Goal: Task Accomplishment & Management: Manage account settings

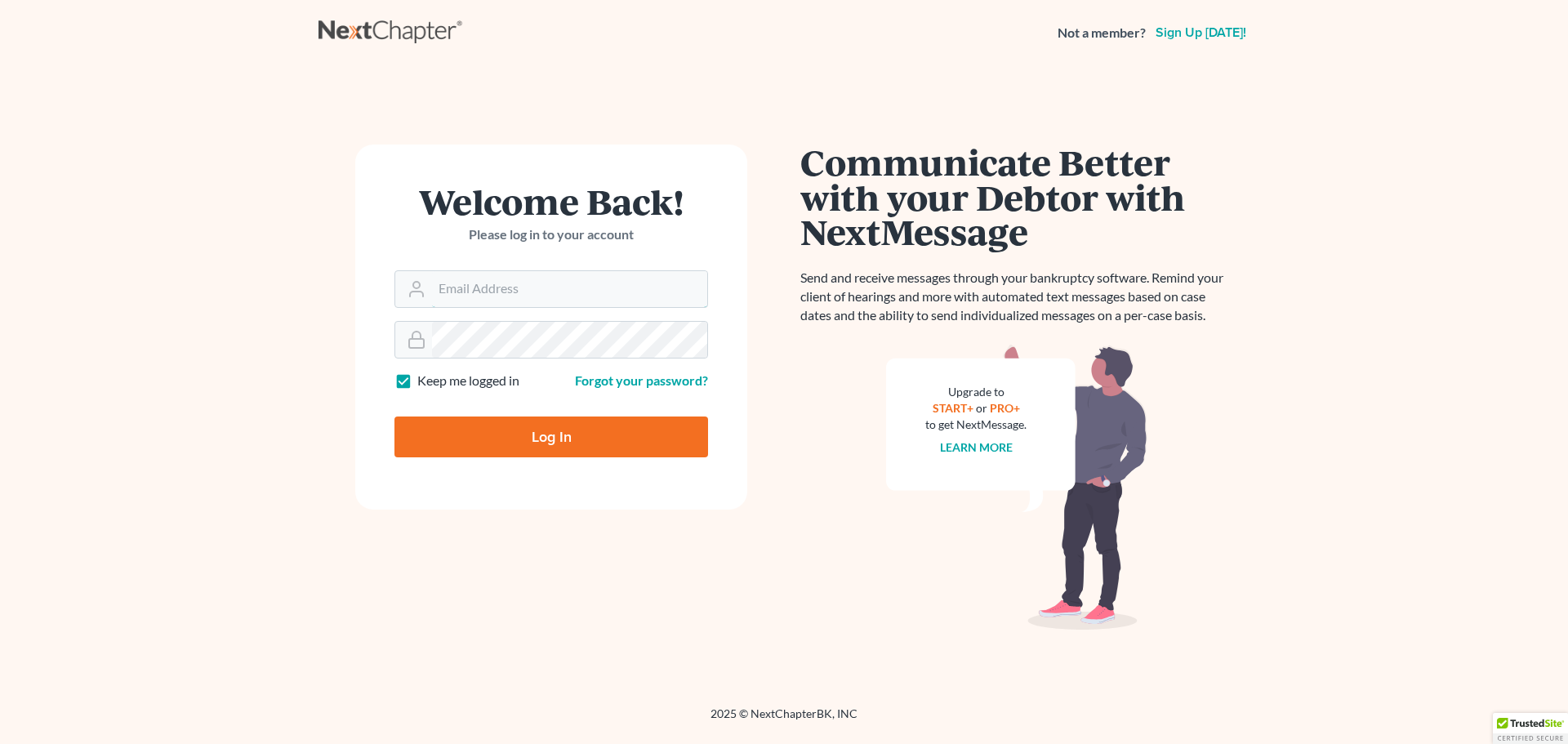
type input "[EMAIL_ADDRESS][DOMAIN_NAME]"
click at [566, 431] on input "Log In" at bounding box center [551, 436] width 314 height 40
type input "Thinking..."
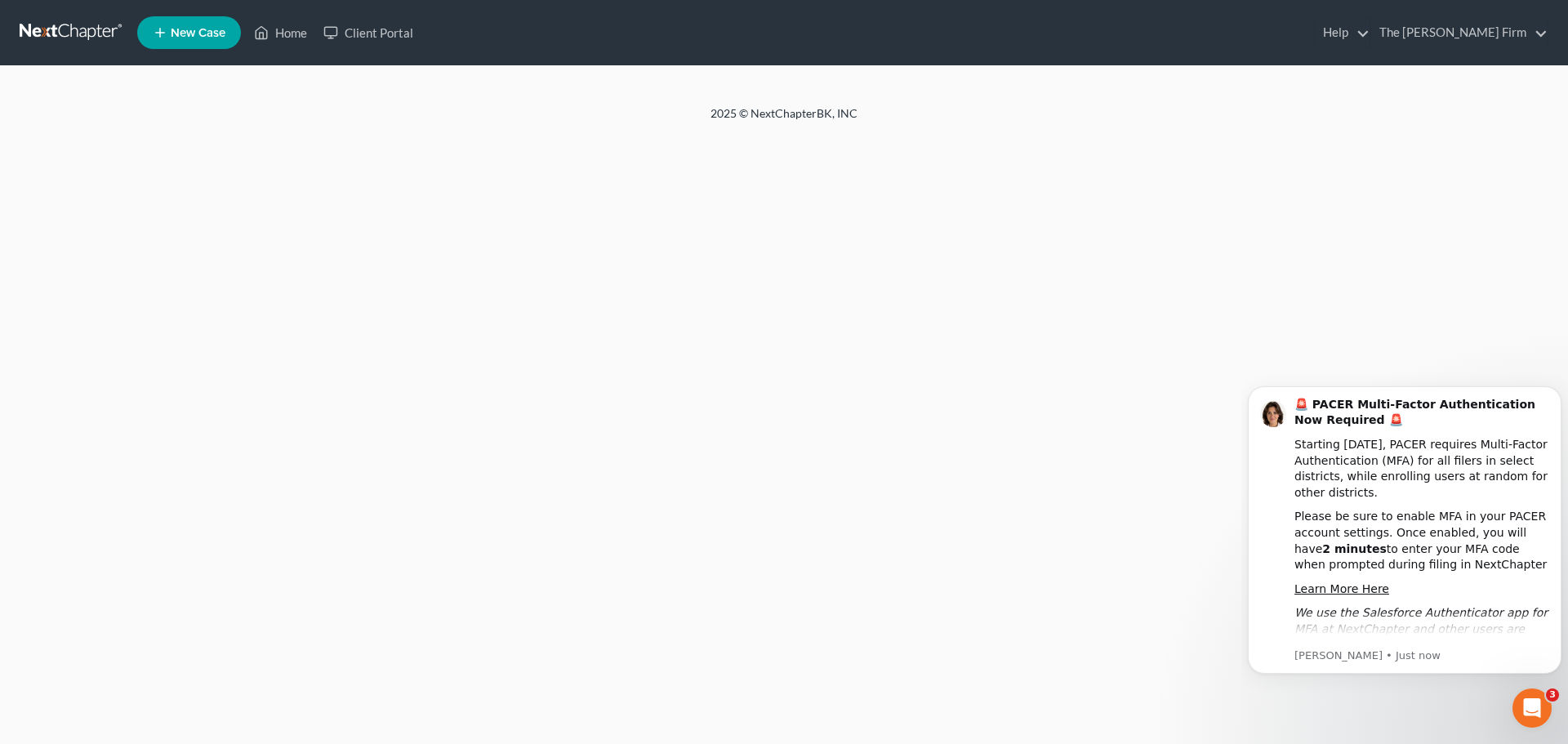
click at [213, 40] on new-legal-case-button "New Case" at bounding box center [189, 33] width 103 height 33
click at [1557, 390] on icon "Dismiss notification" at bounding box center [1556, 390] width 6 height 6
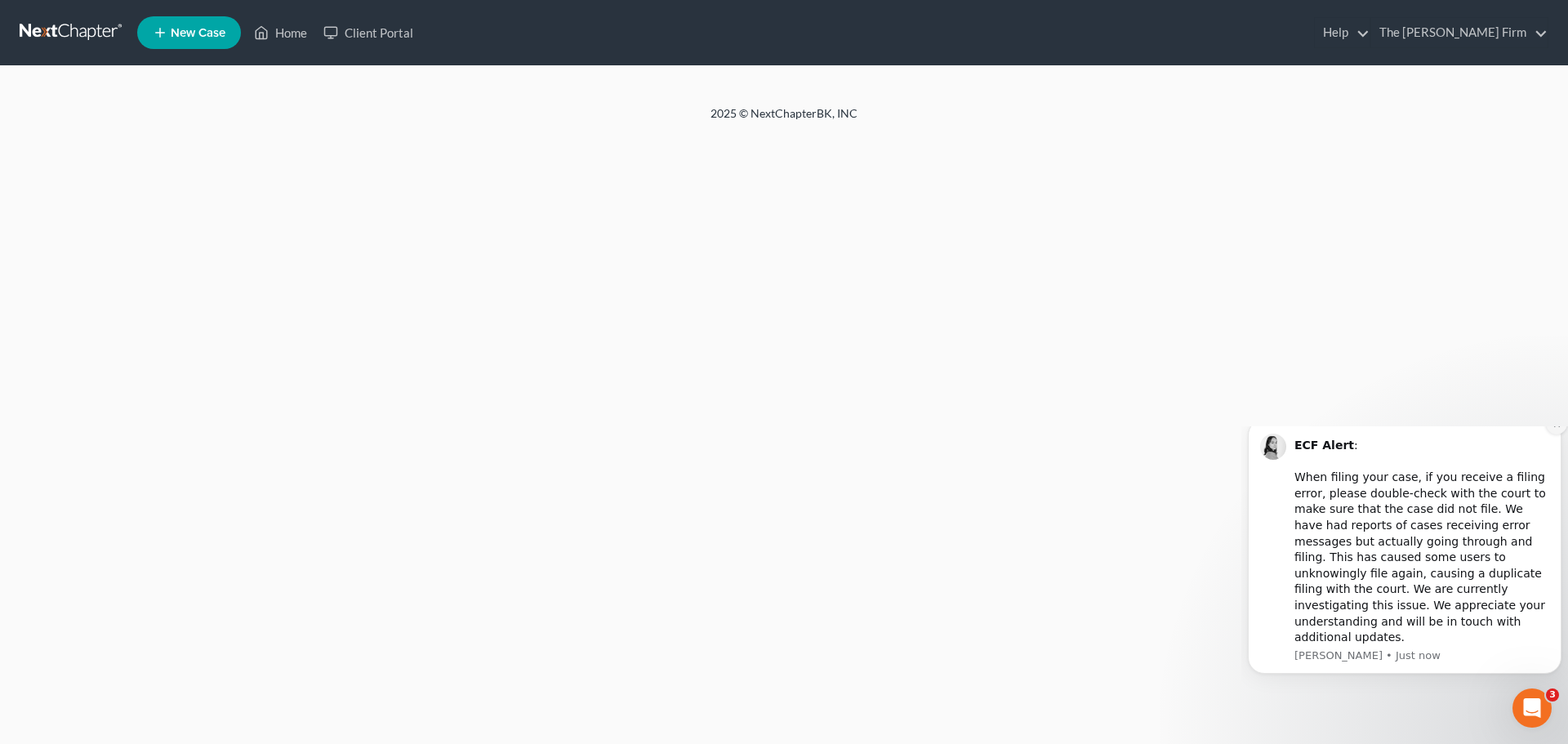
click at [1552, 429] on icon "Dismiss notification" at bounding box center [1557, 424] width 9 height 9
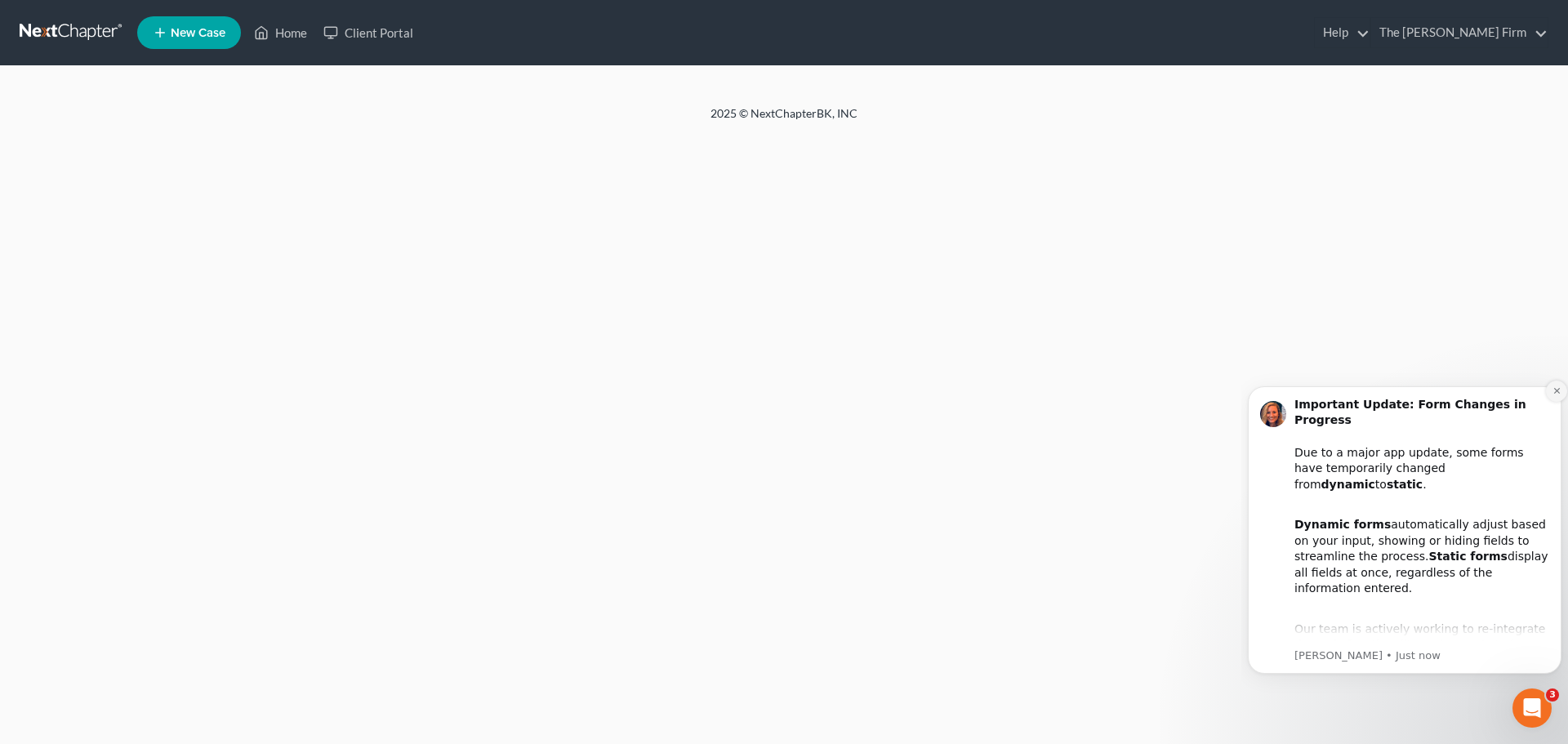
click at [1552, 386] on icon "Dismiss notification" at bounding box center [1557, 390] width 9 height 9
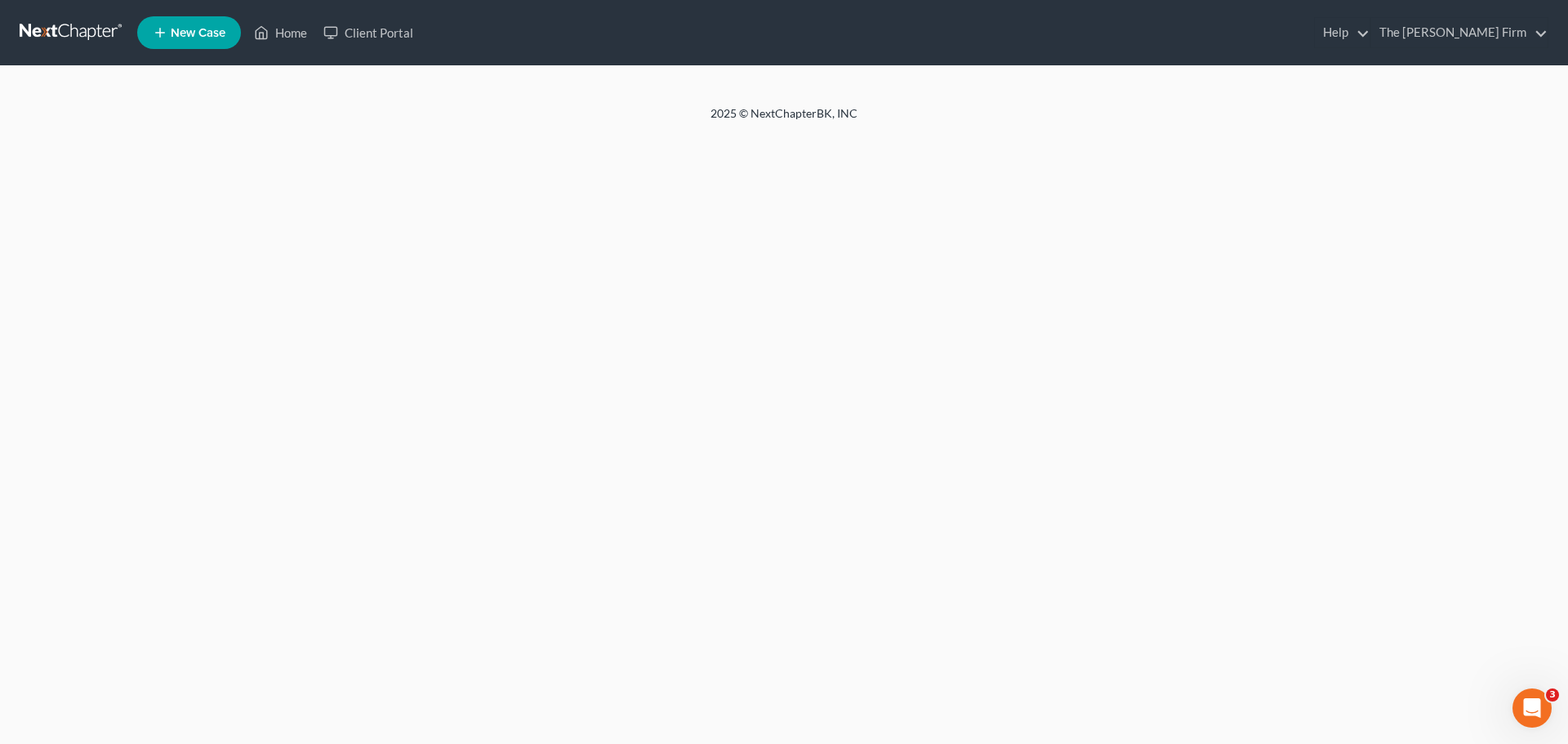
click at [164, 24] on icon at bounding box center [159, 33] width 15 height 20
click at [274, 34] on link "Home" at bounding box center [280, 33] width 70 height 29
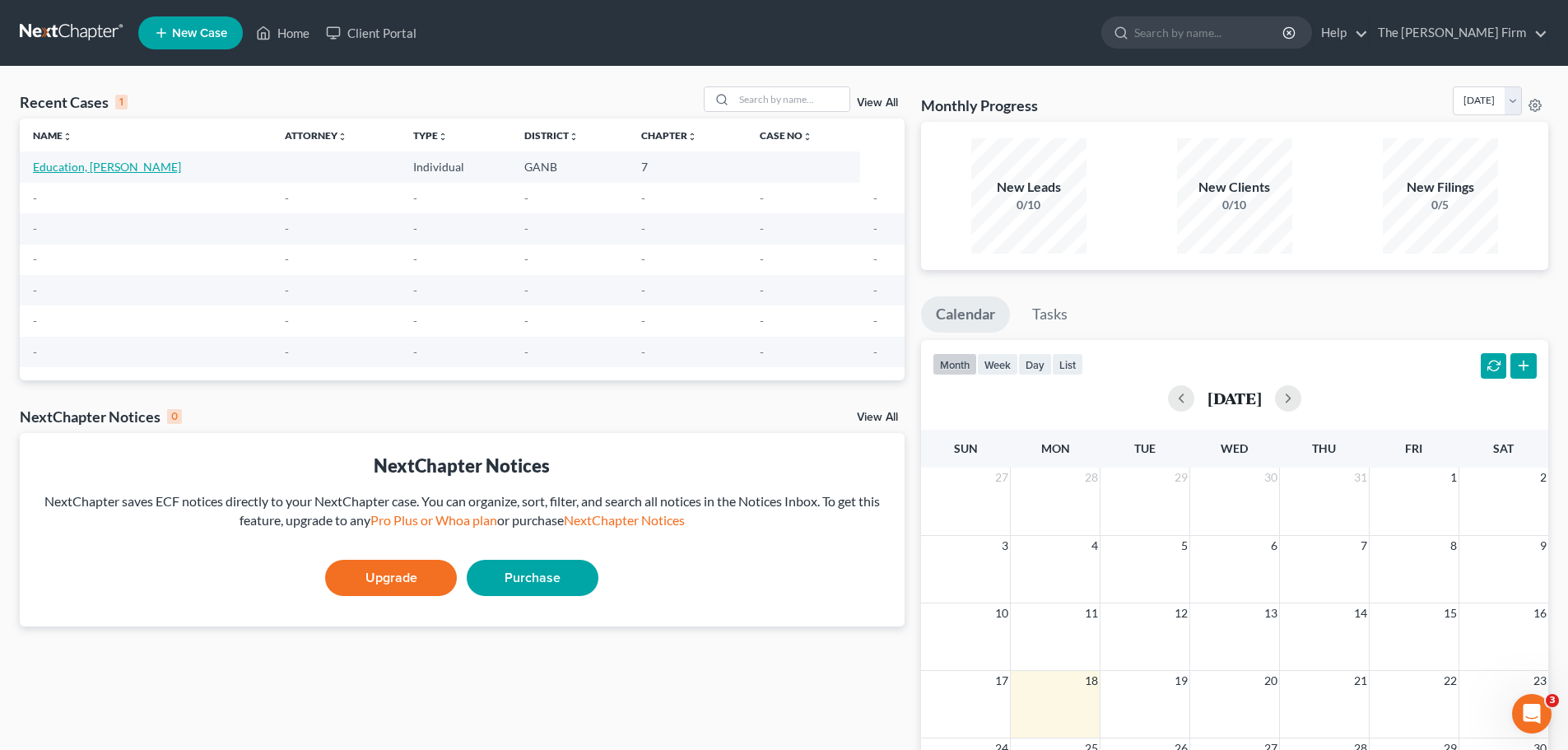
click at [105, 160] on link "Education, John" at bounding box center [107, 167] width 148 height 14
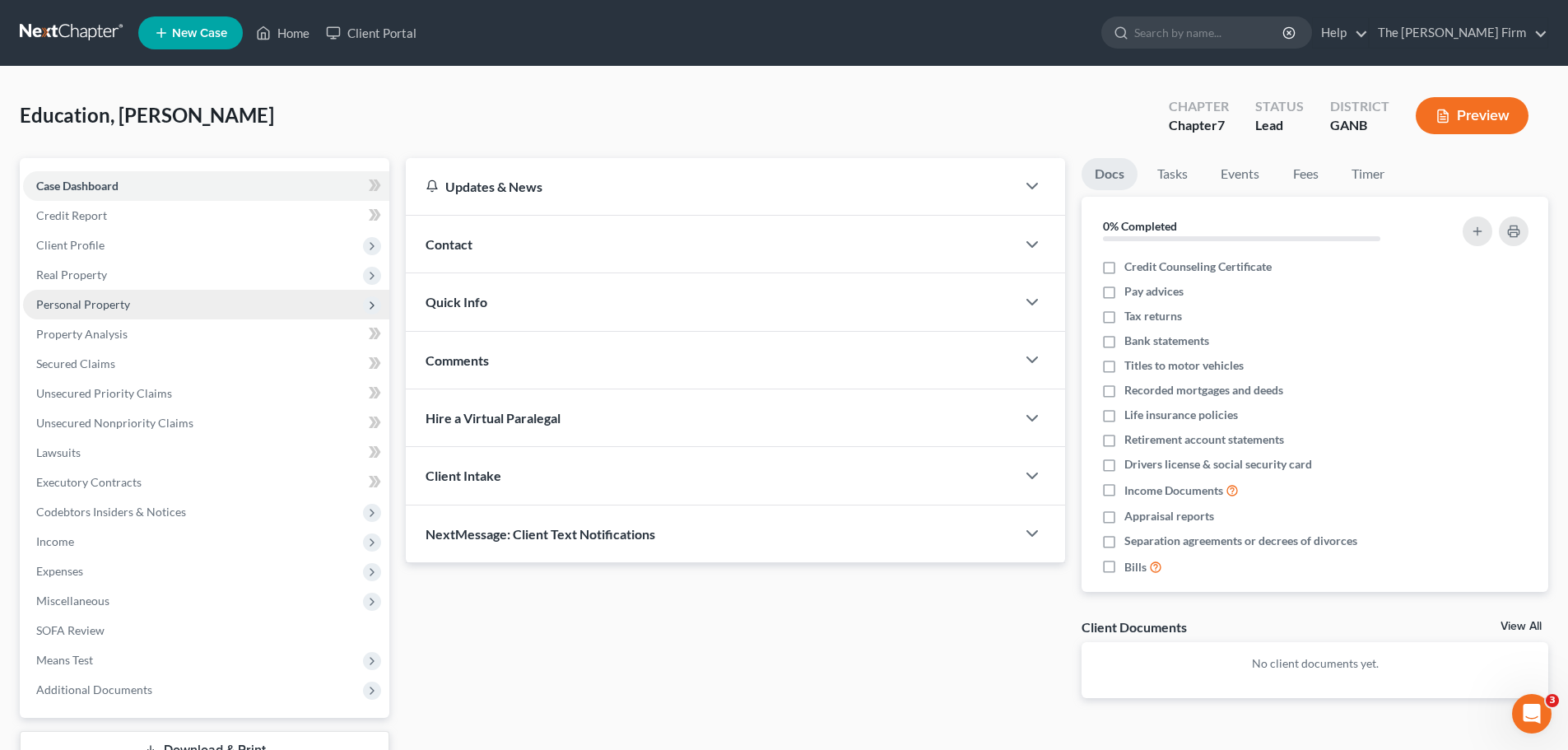
click at [56, 292] on span "Personal Property" at bounding box center [207, 305] width 366 height 30
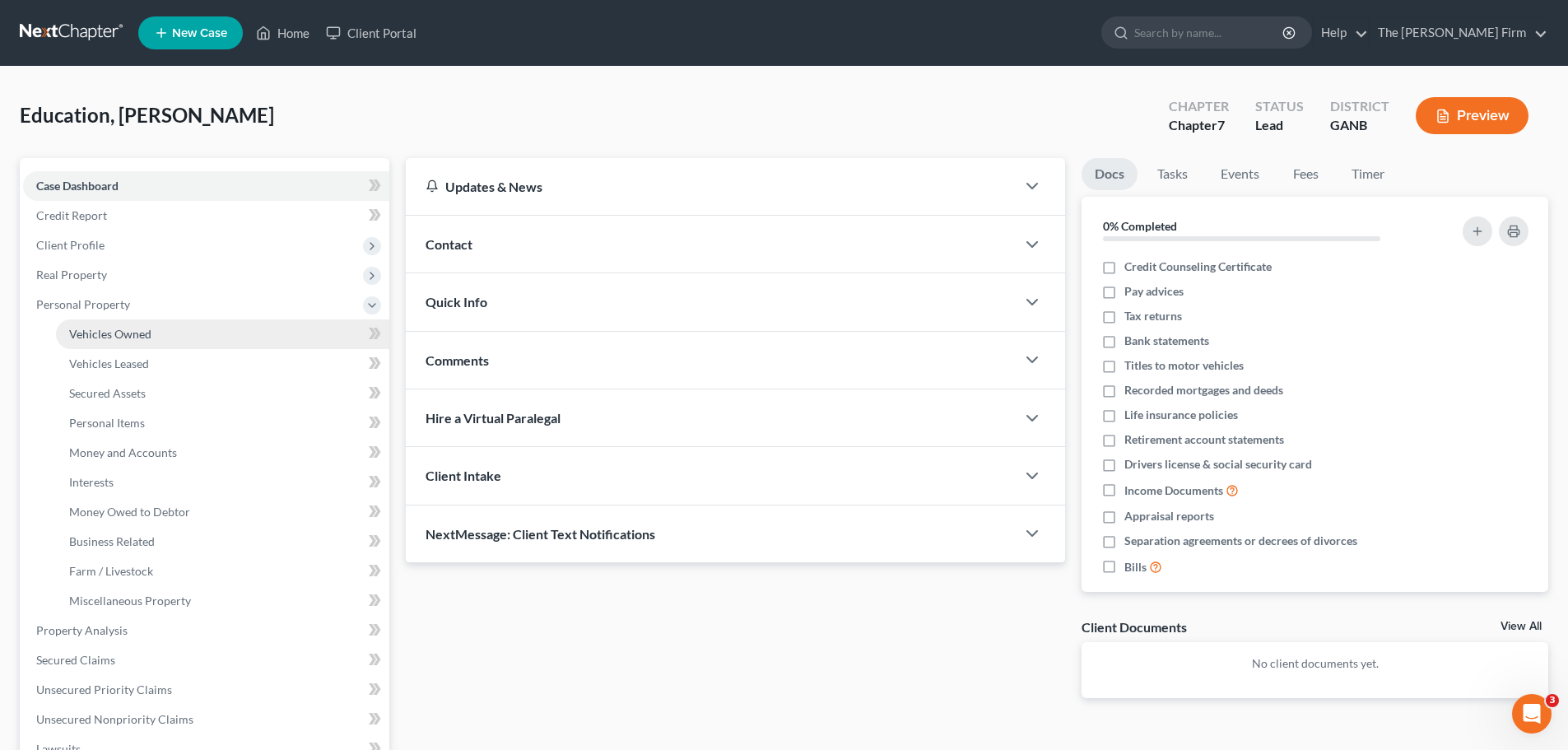
click at [87, 337] on span "Vehicles Owned" at bounding box center [110, 333] width 82 height 14
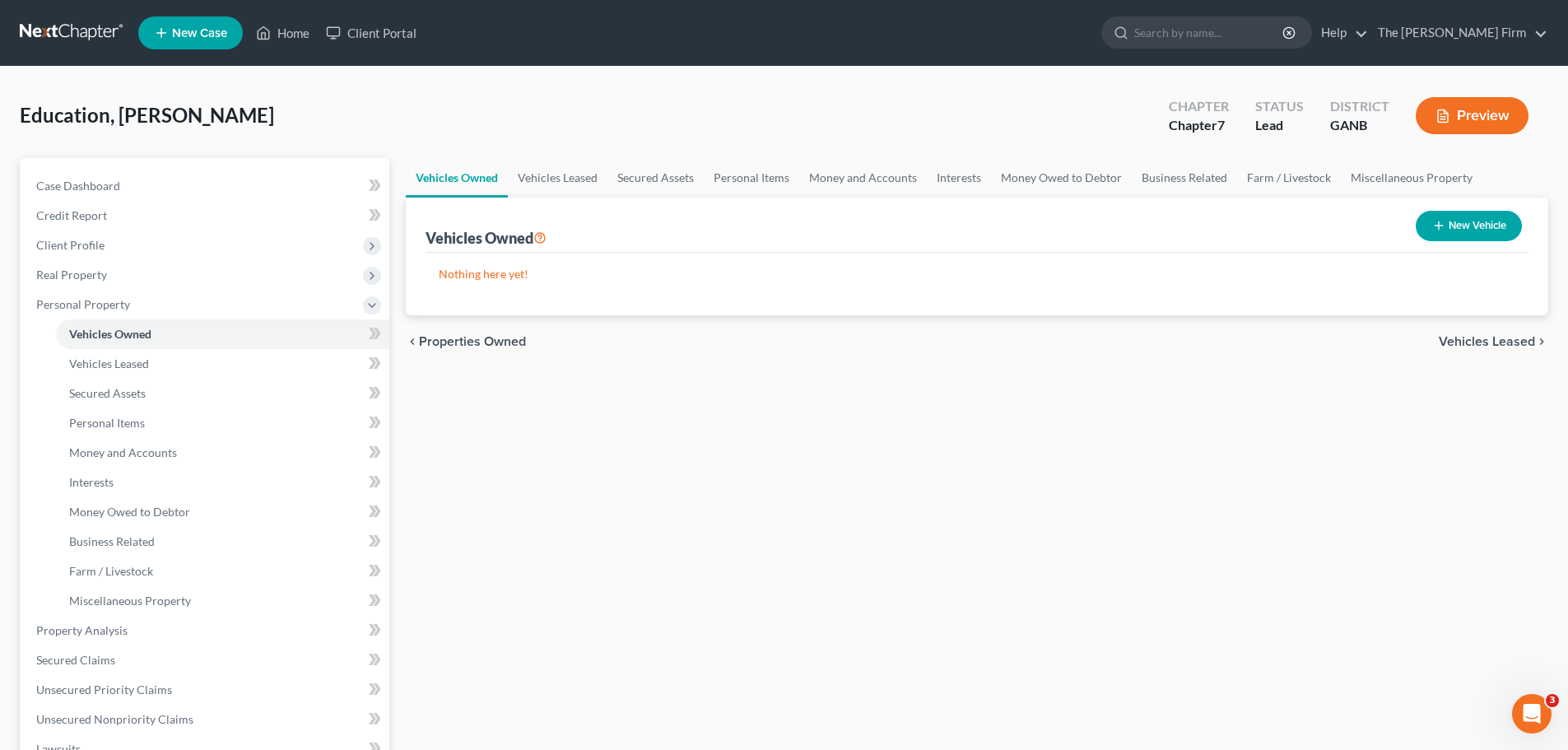
click at [1443, 221] on icon "button" at bounding box center [1438, 225] width 13 height 13
select select "0"
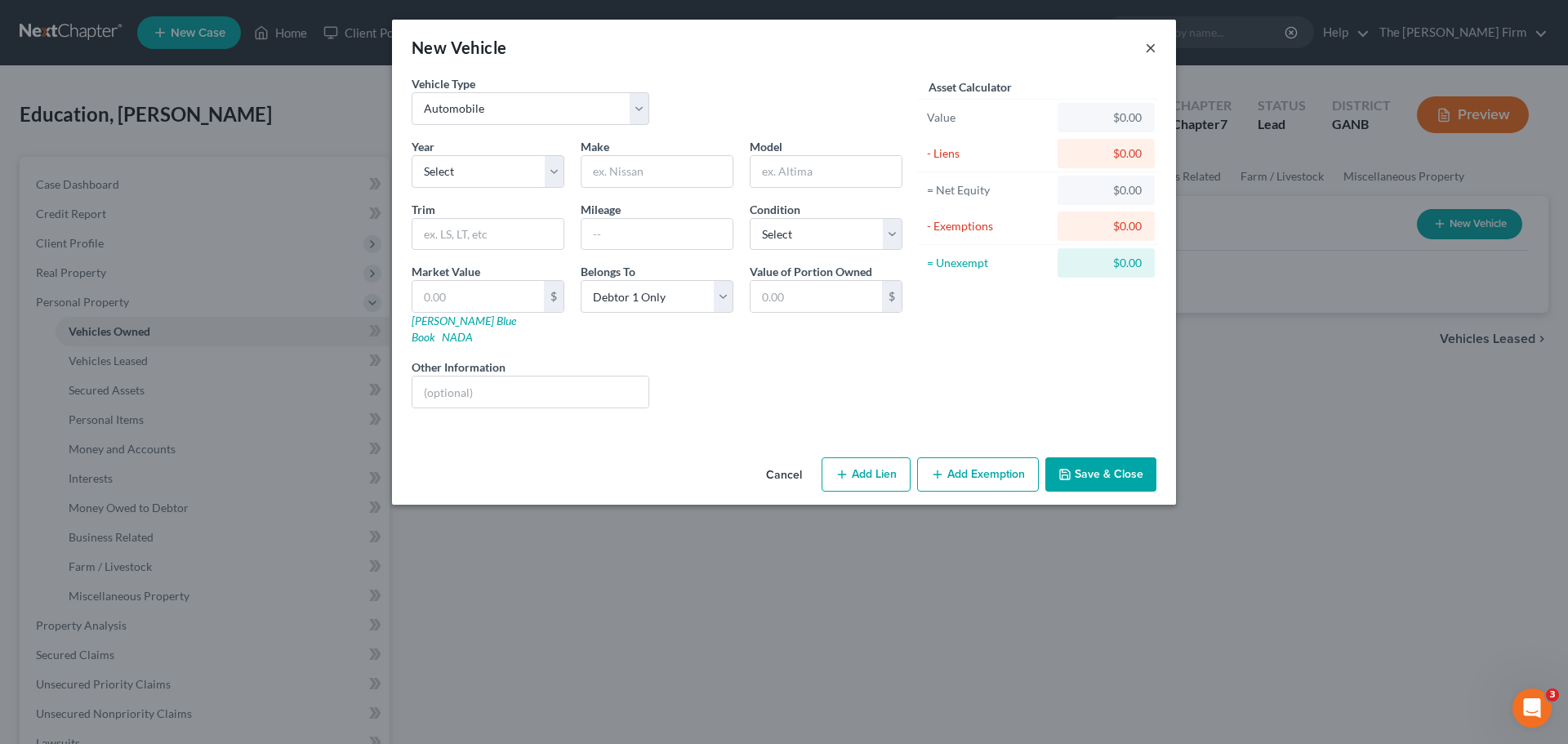
click at [1154, 52] on button "×" at bounding box center [1150, 47] width 11 height 20
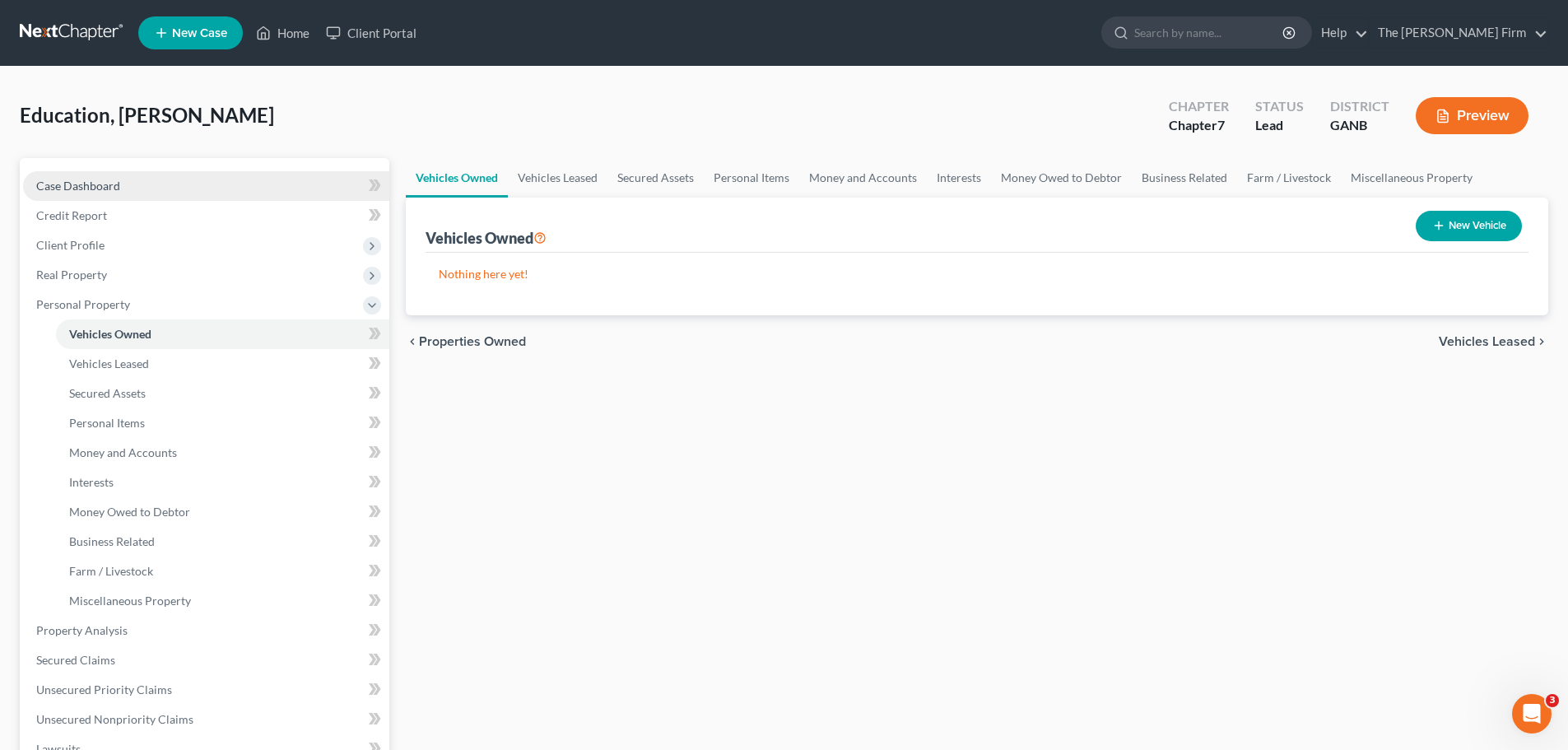
click at [80, 179] on span "Case Dashboard" at bounding box center [78, 186] width 84 height 14
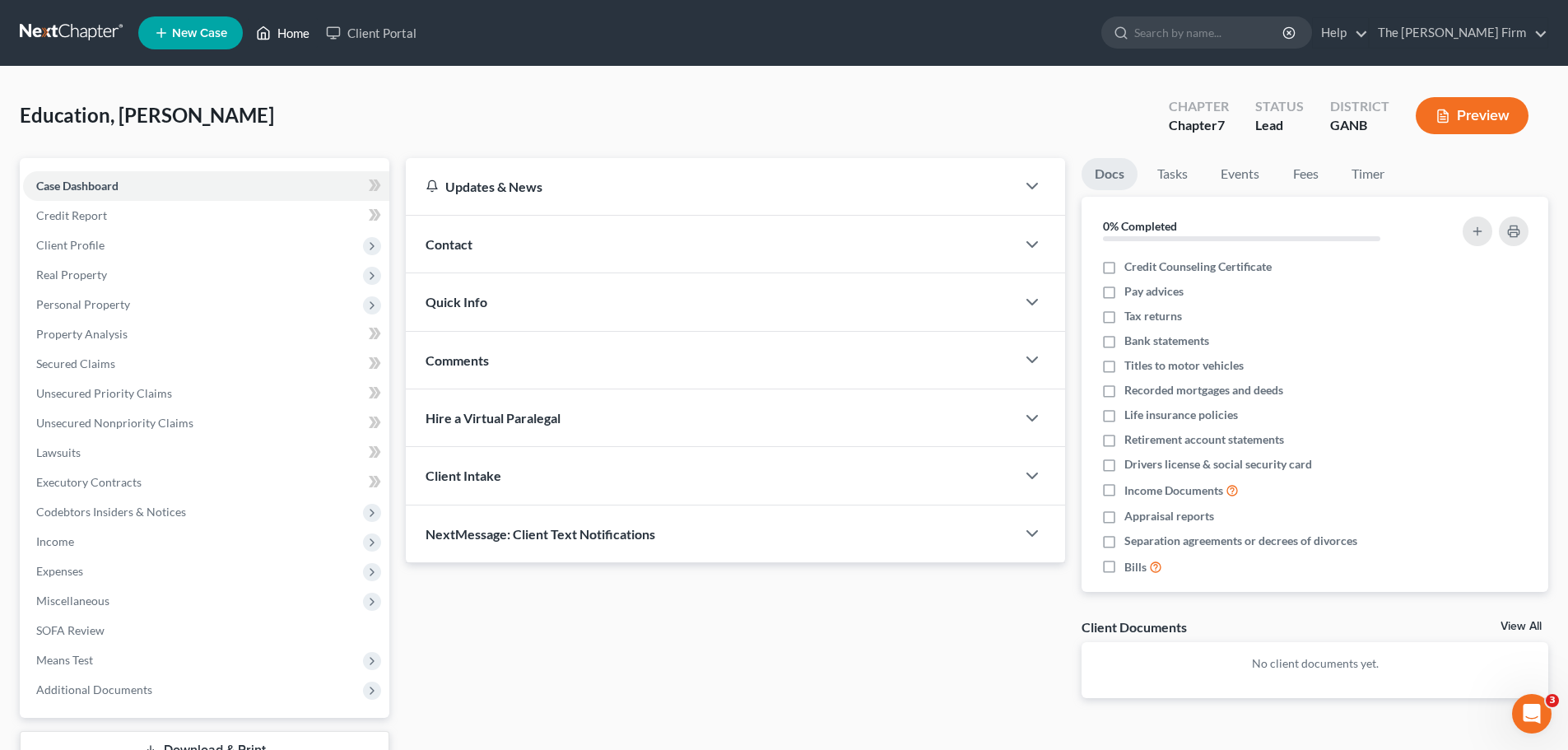
click at [303, 39] on link "Home" at bounding box center [282, 33] width 70 height 30
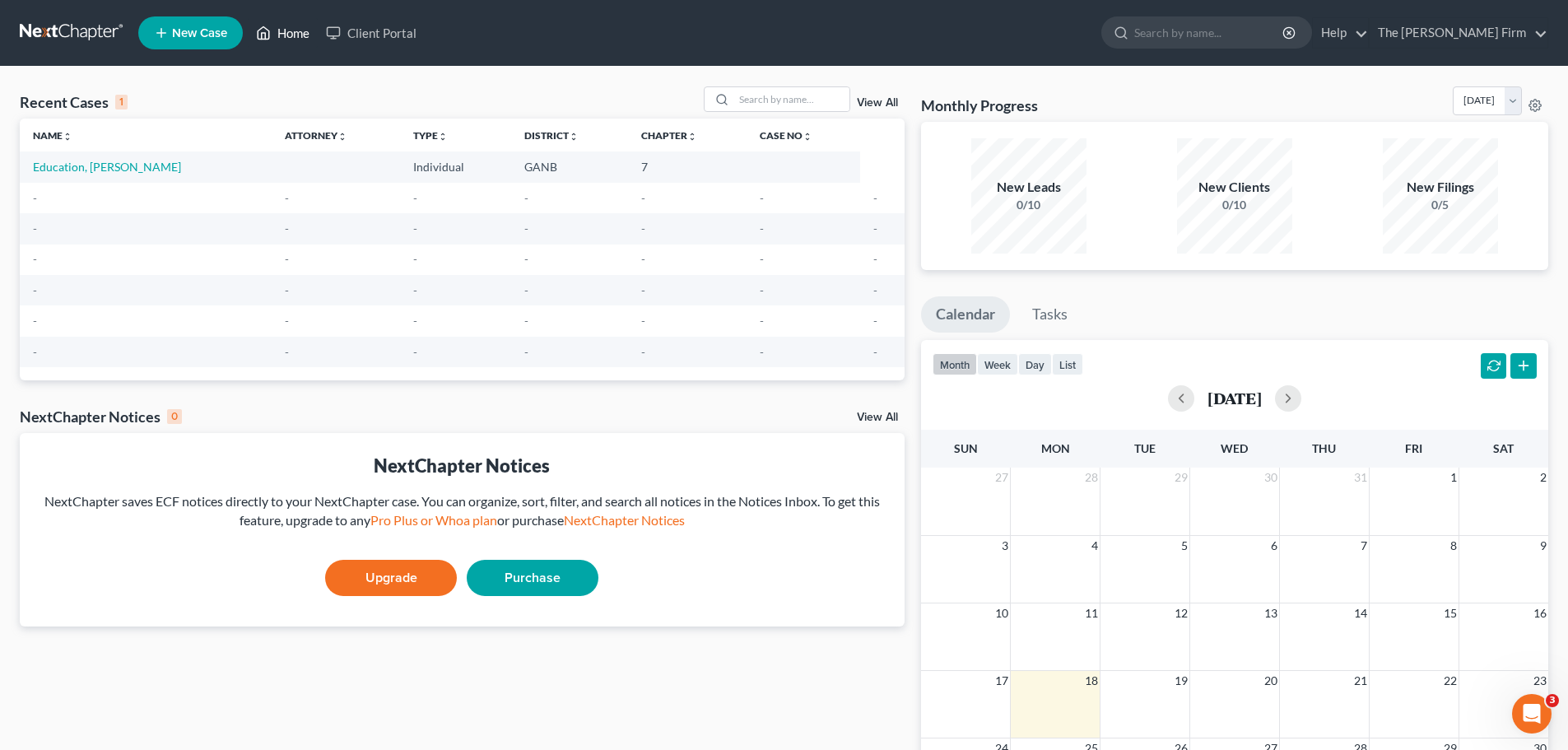
click at [270, 32] on icon at bounding box center [264, 33] width 11 height 12
click at [291, 30] on link "Home" at bounding box center [282, 33] width 70 height 30
click at [227, 35] on span "New Case" at bounding box center [200, 33] width 56 height 12
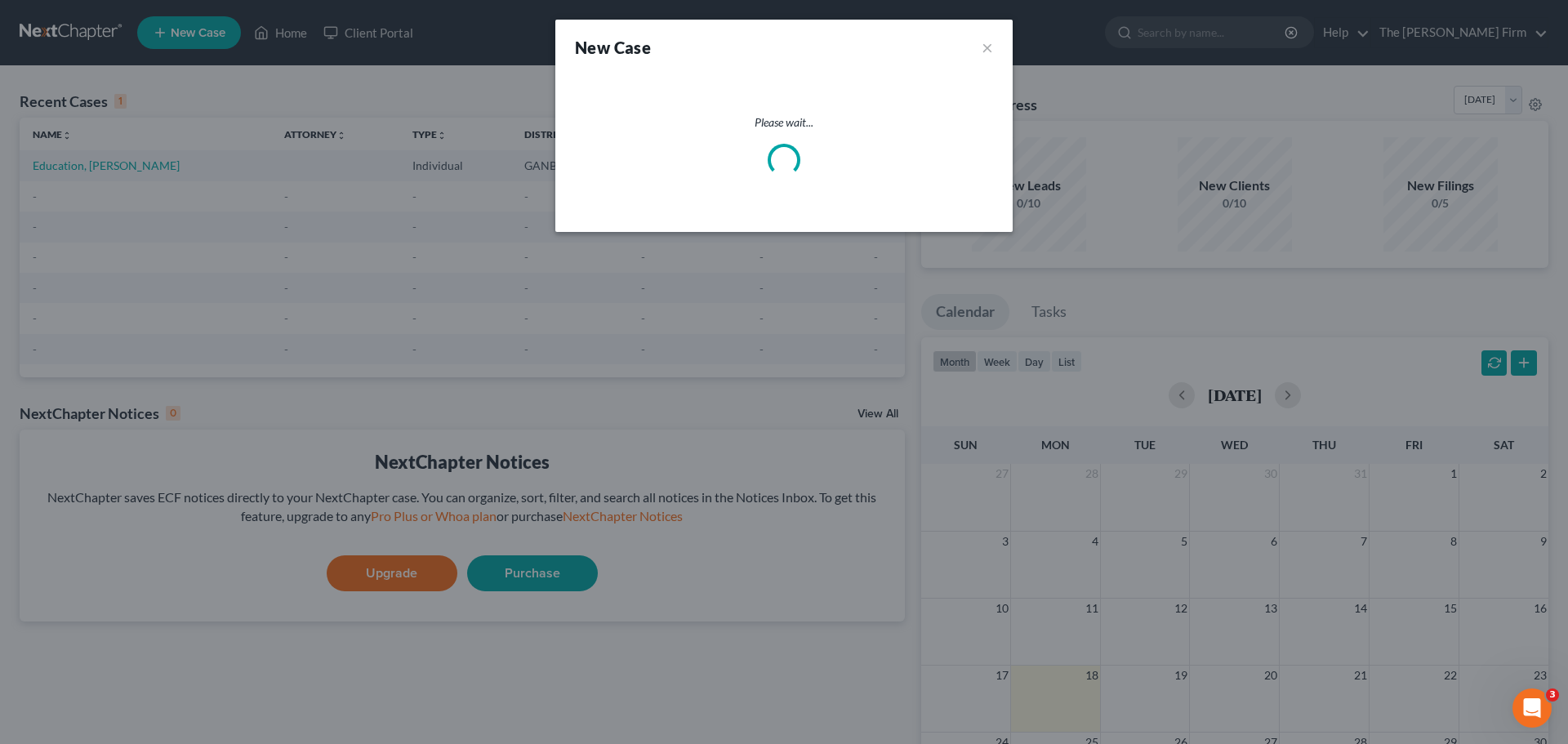
select select "19"
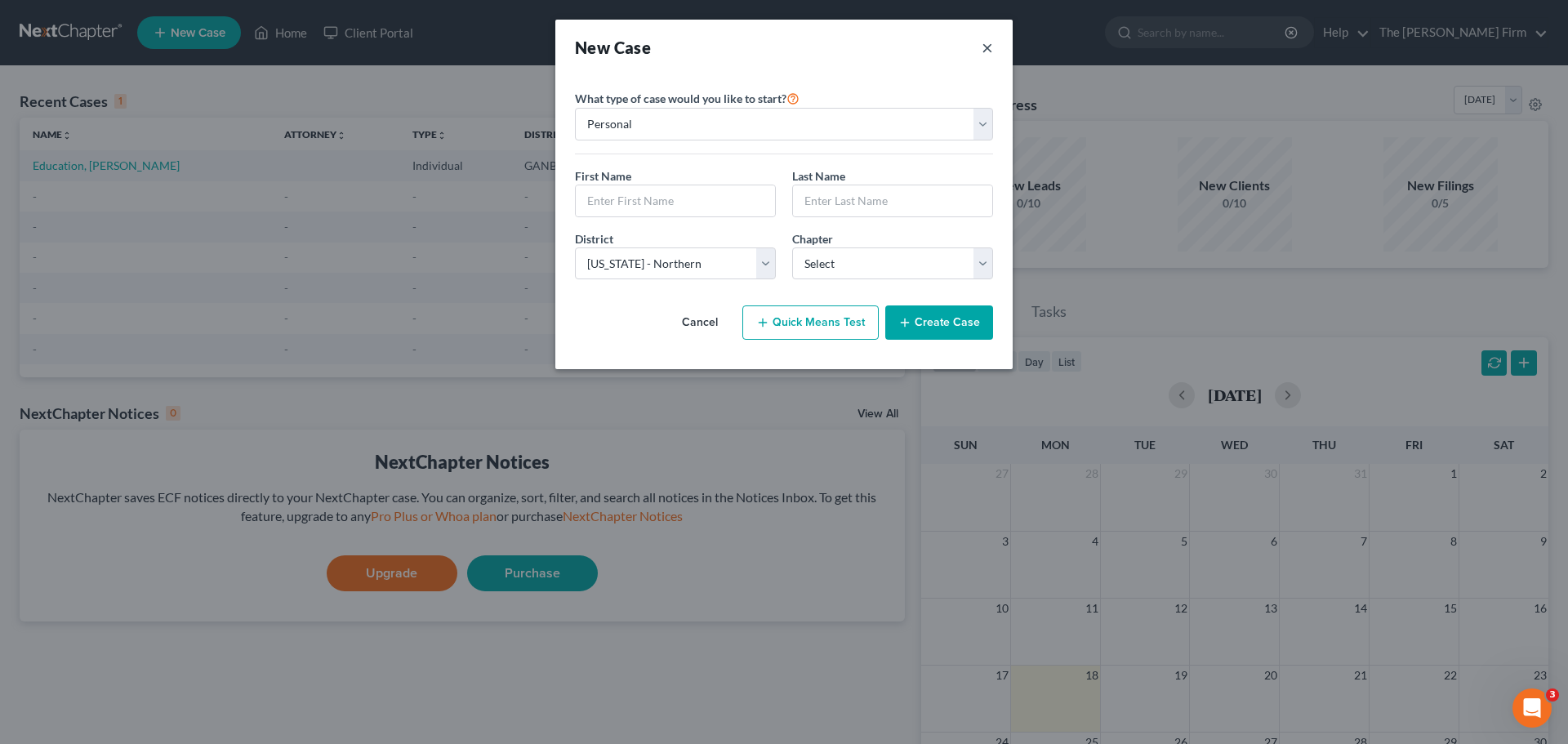
click at [986, 51] on button "×" at bounding box center [986, 47] width 11 height 23
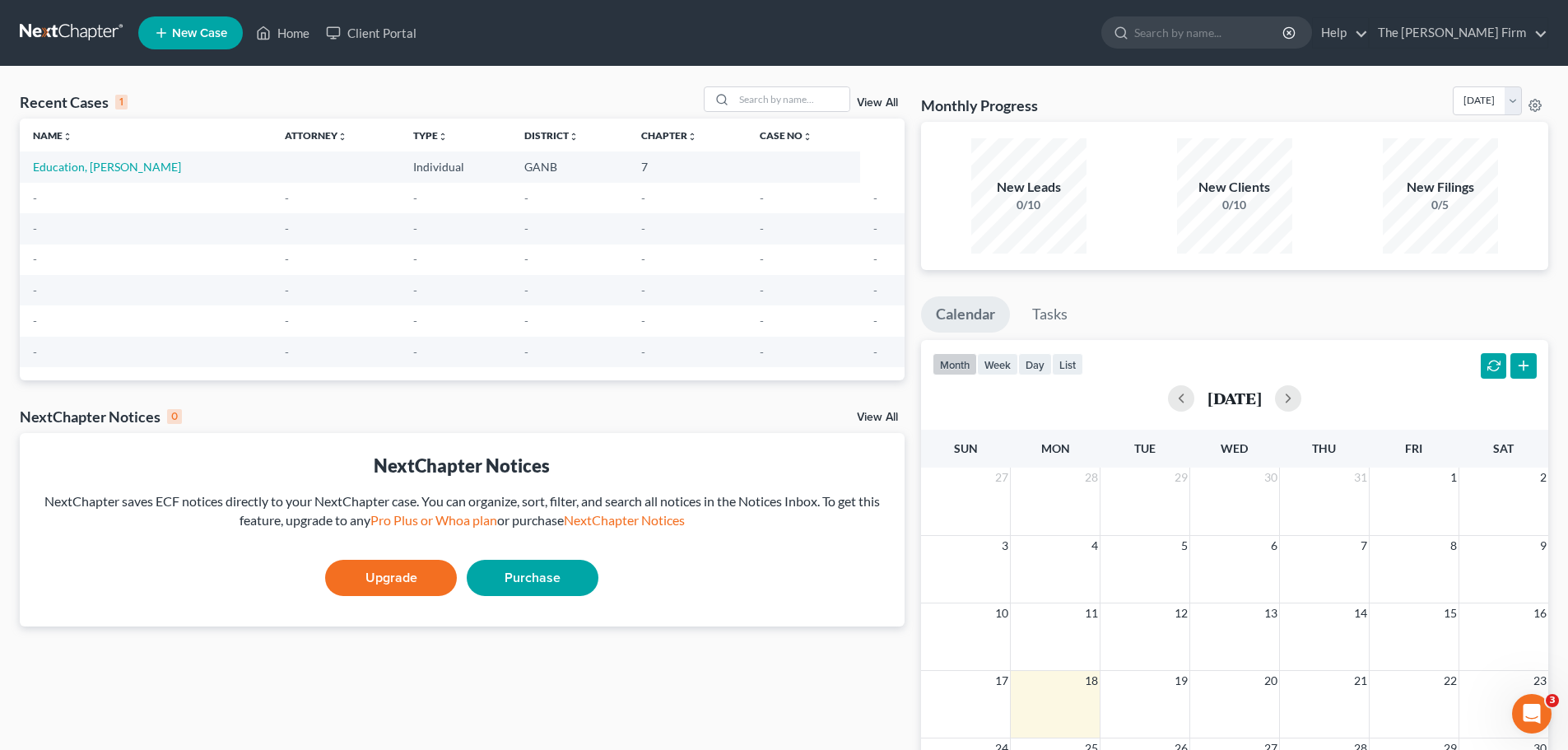
click at [883, 418] on link "View All" at bounding box center [877, 417] width 41 height 11
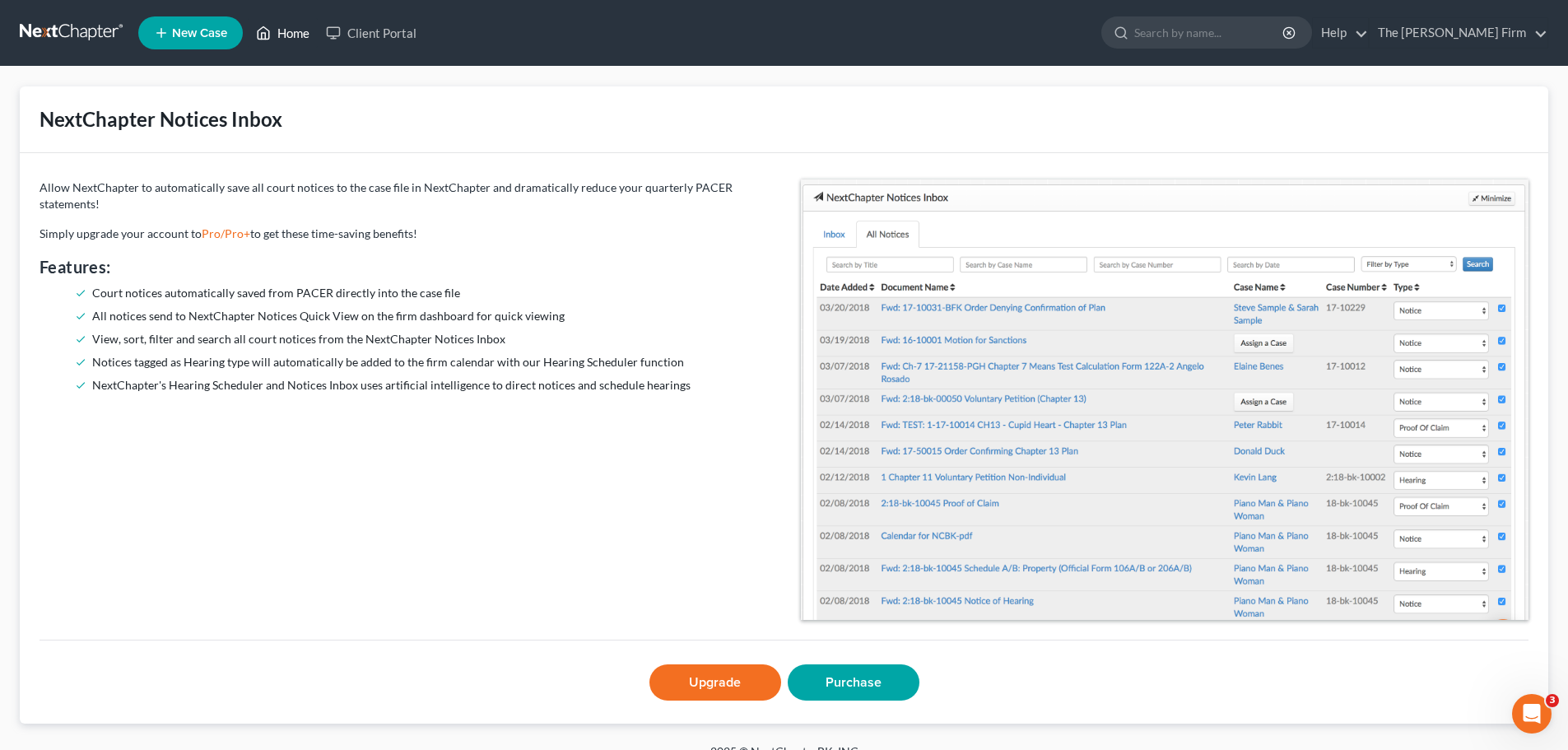
click at [271, 27] on icon at bounding box center [263, 33] width 15 height 20
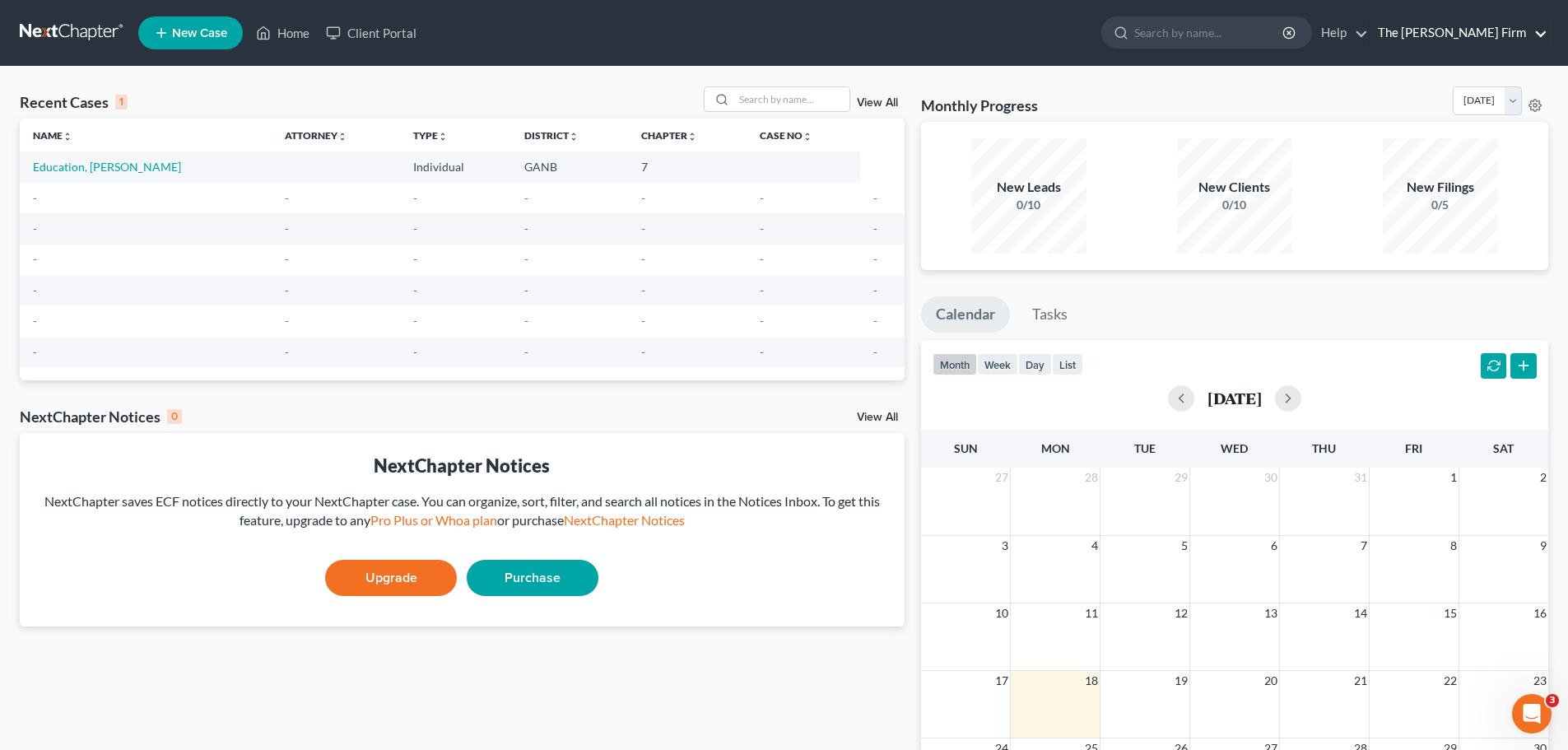
click at [1536, 33] on link "The Floyd-Turner Firm" at bounding box center [1458, 33] width 178 height 30
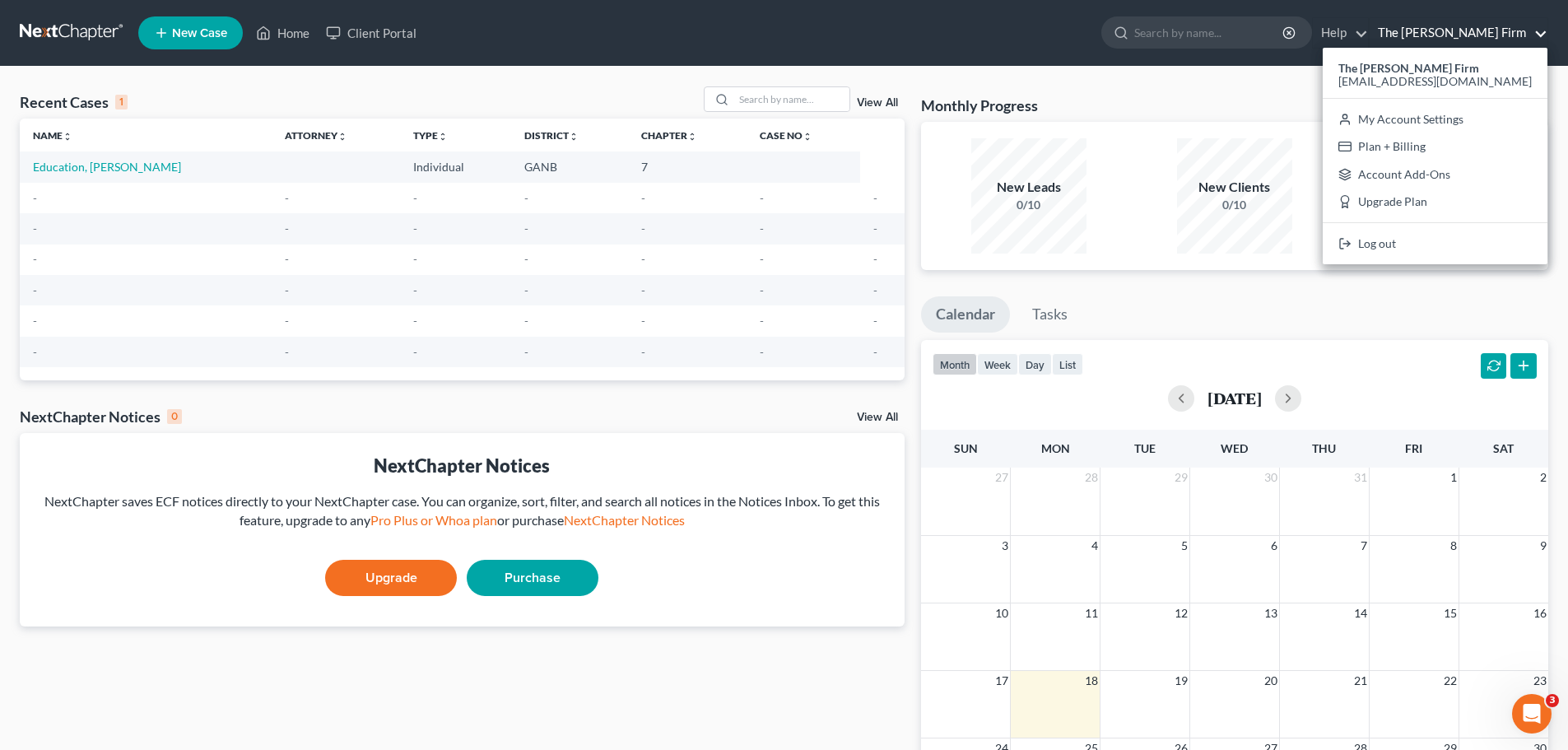
click at [1536, 33] on link "The Floyd-Turner Firm" at bounding box center [1458, 33] width 178 height 30
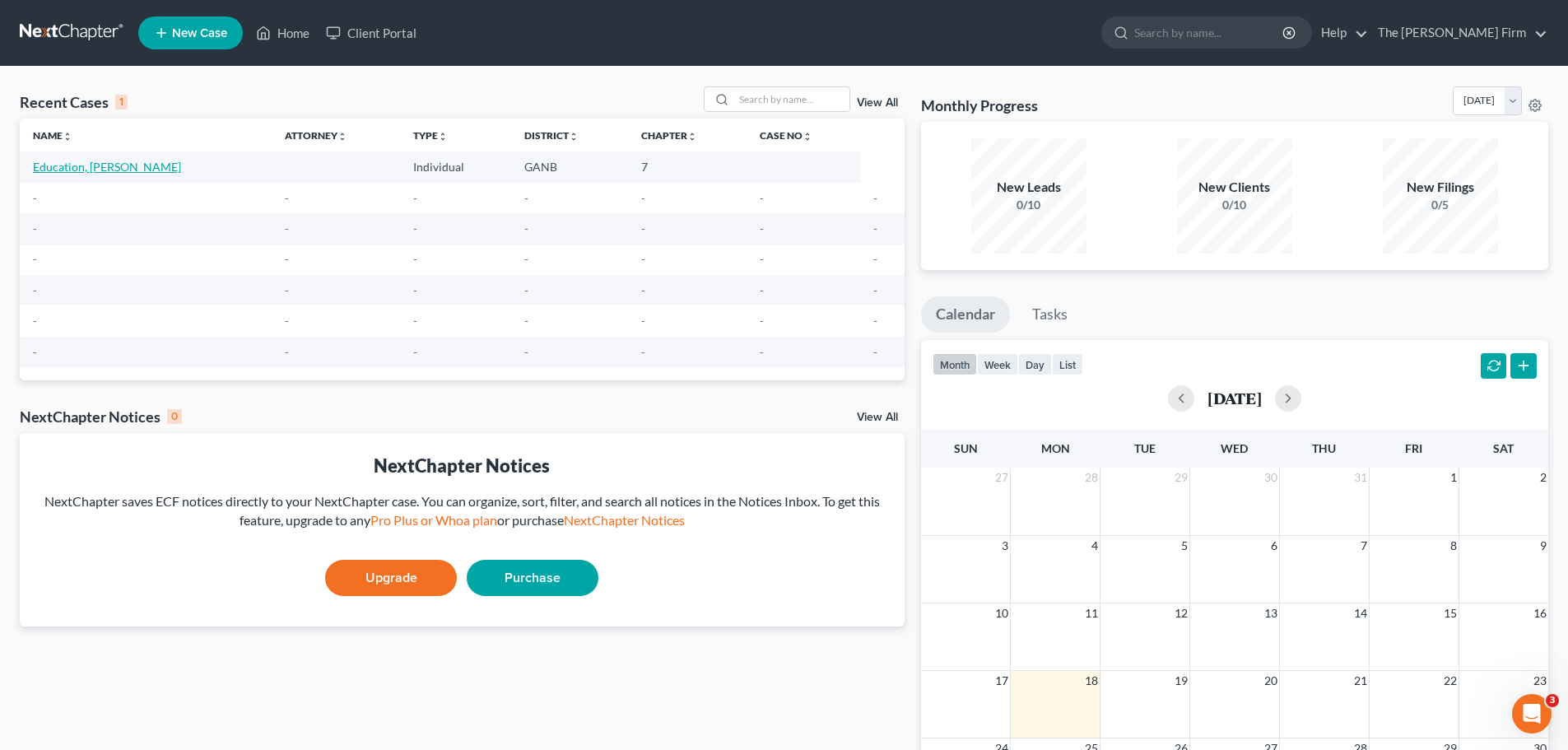
click at [35, 166] on link "Education, John" at bounding box center [107, 167] width 148 height 14
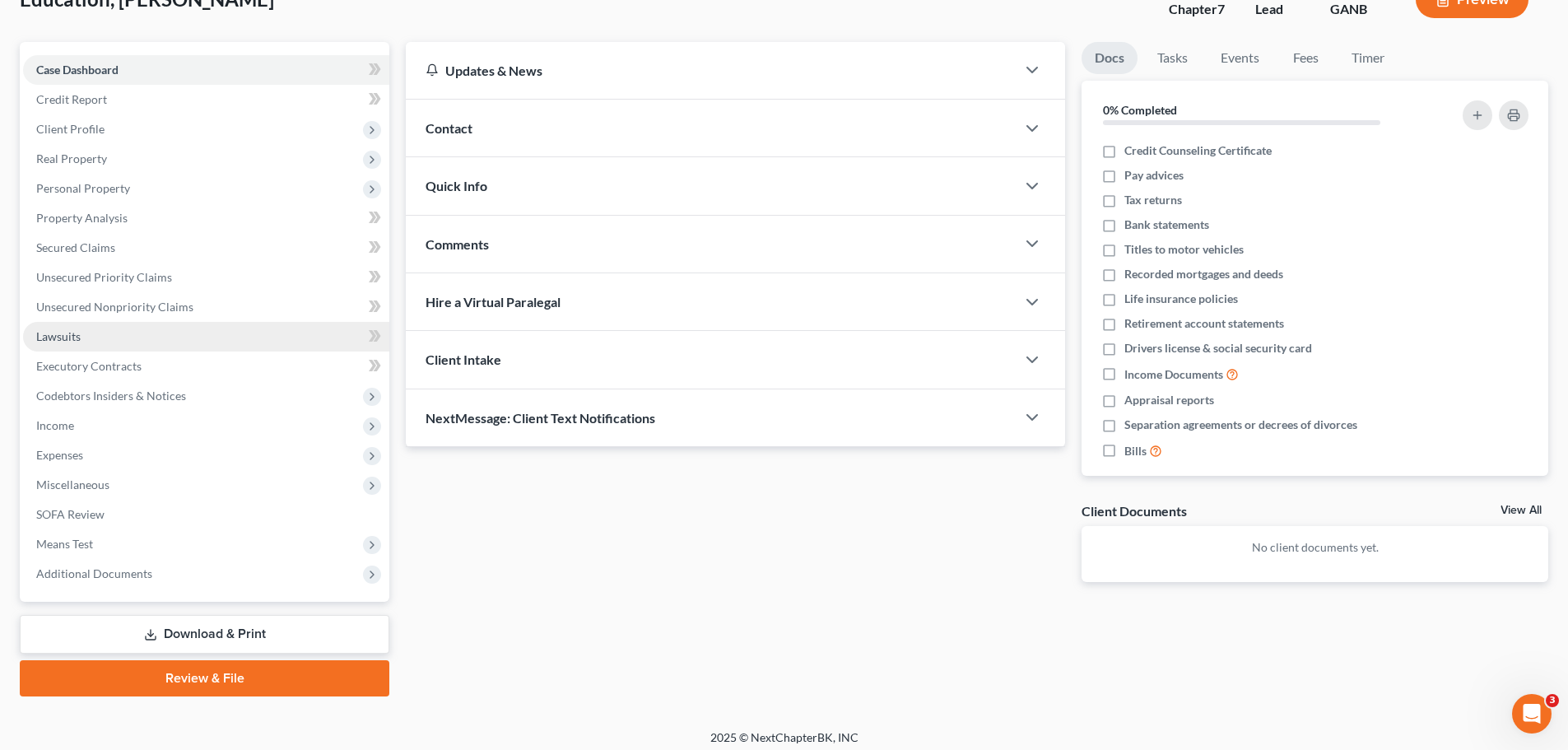
scroll to position [125, 0]
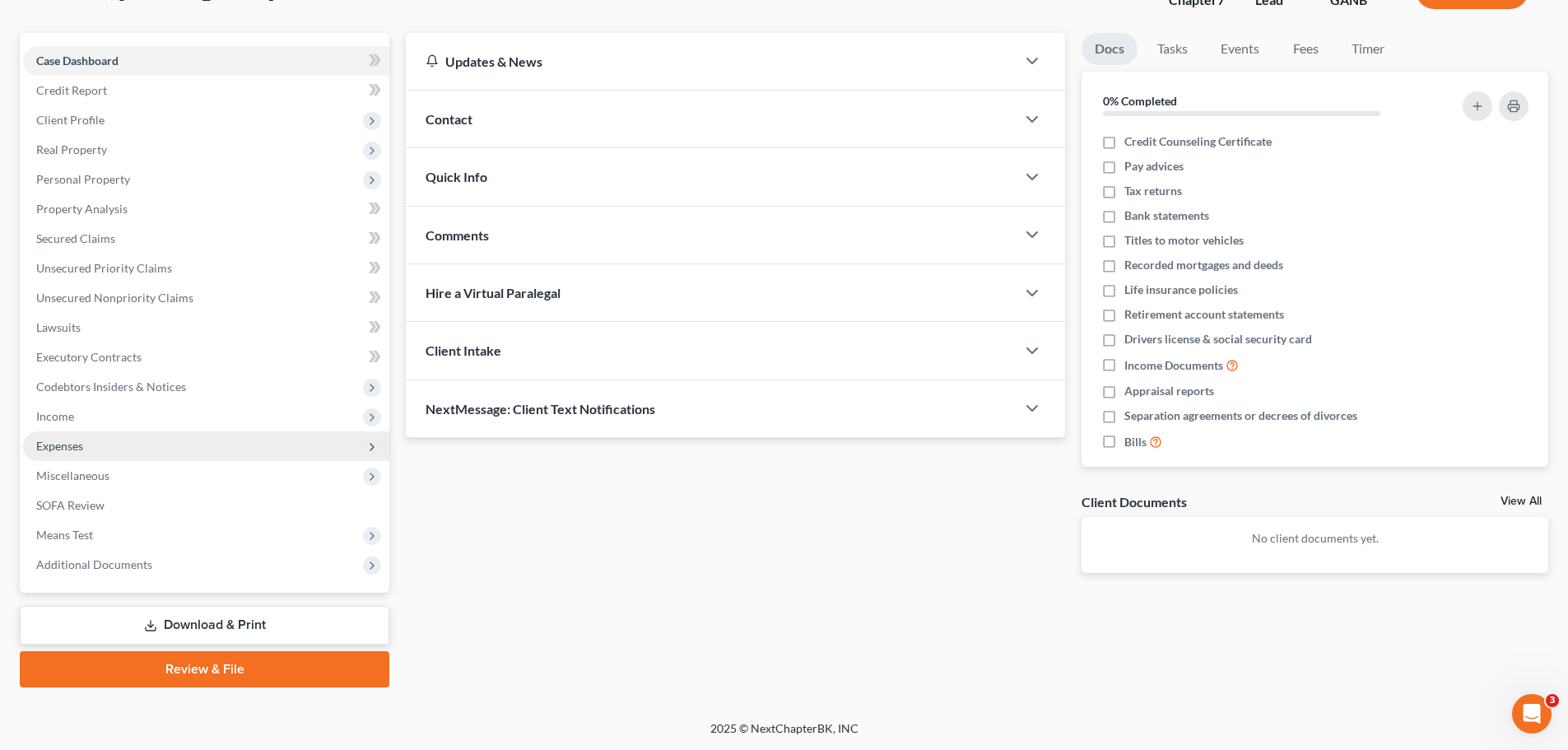
click at [378, 451] on icon at bounding box center [372, 446] width 13 height 13
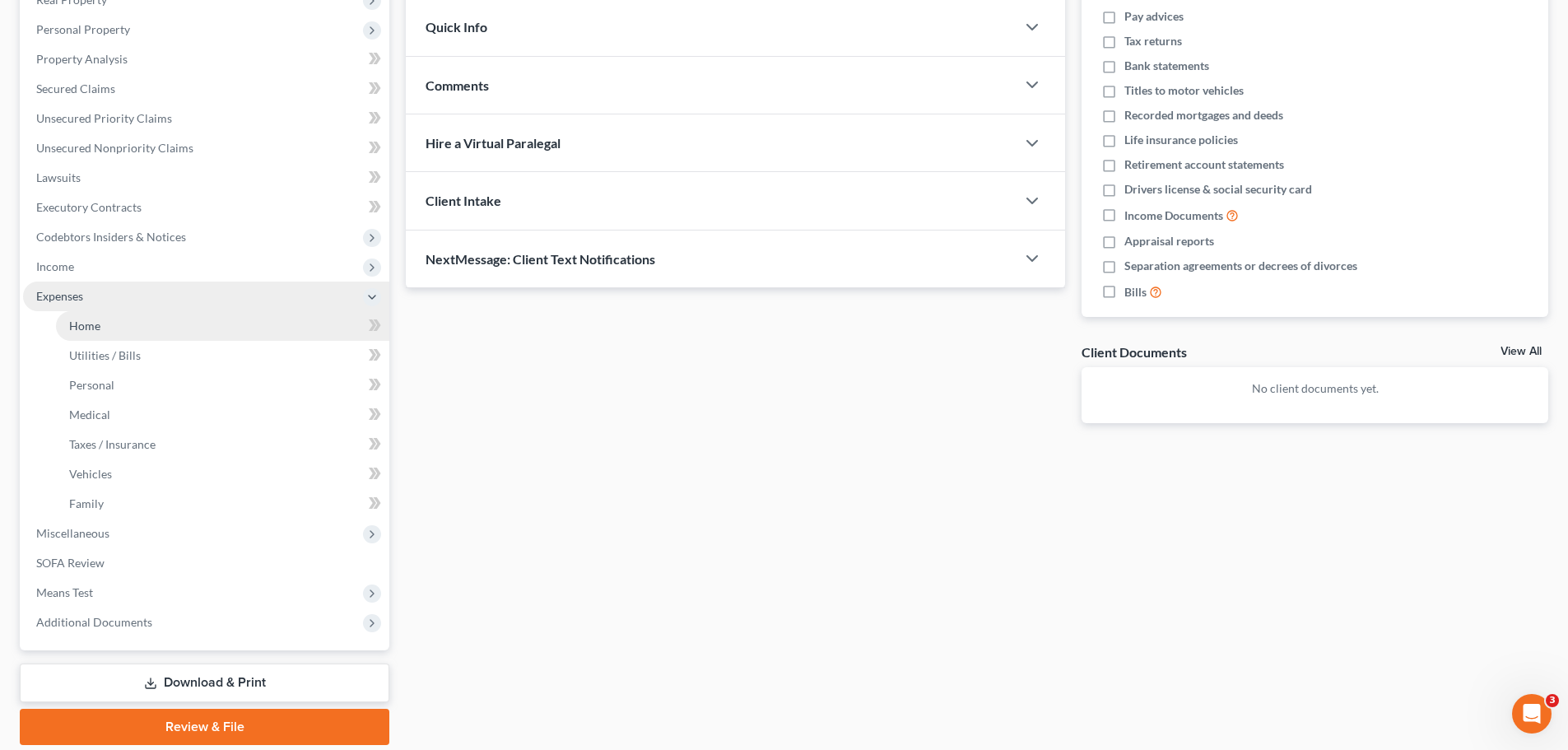
scroll to position [290, 0]
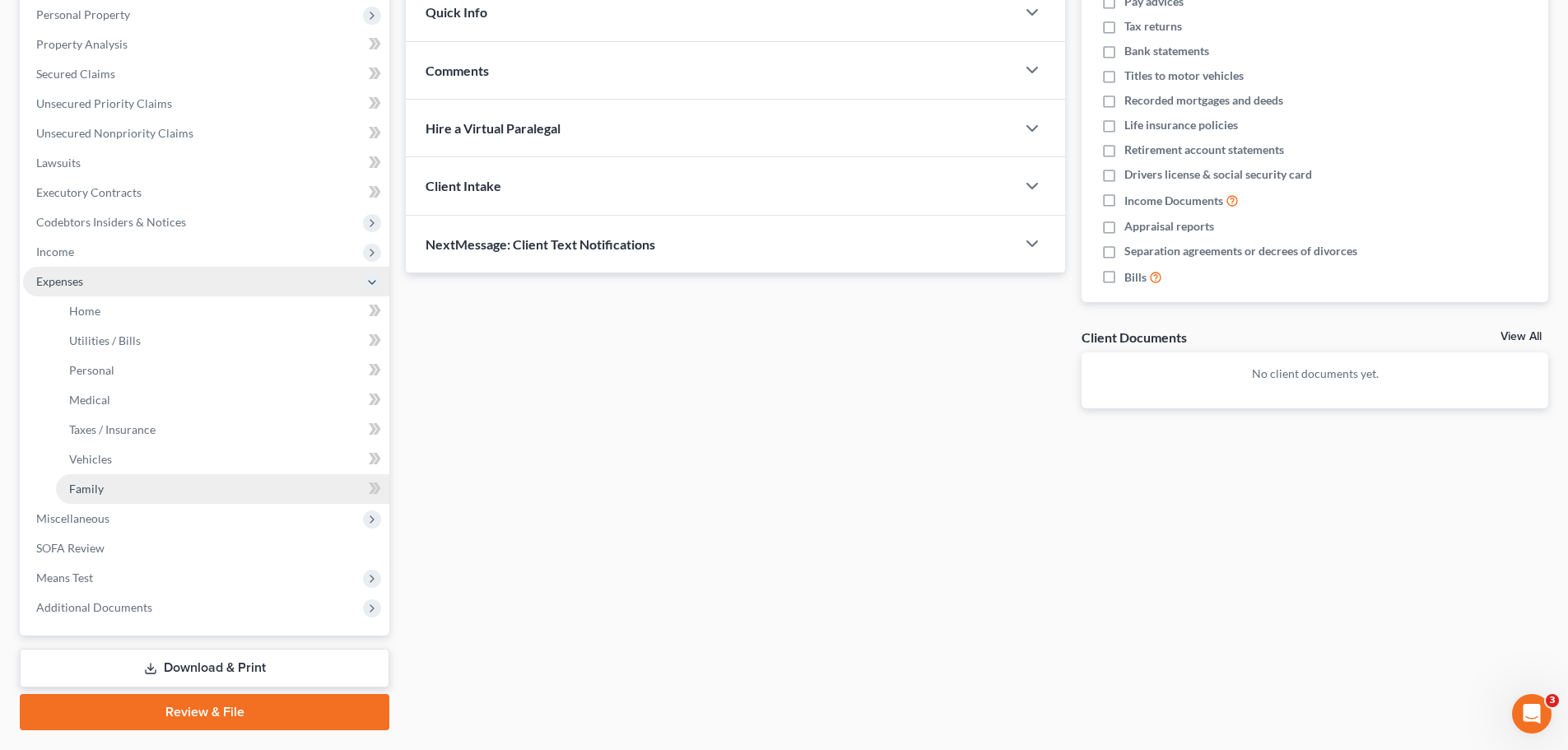
click at [96, 482] on span "Family" at bounding box center [87, 489] width 35 height 14
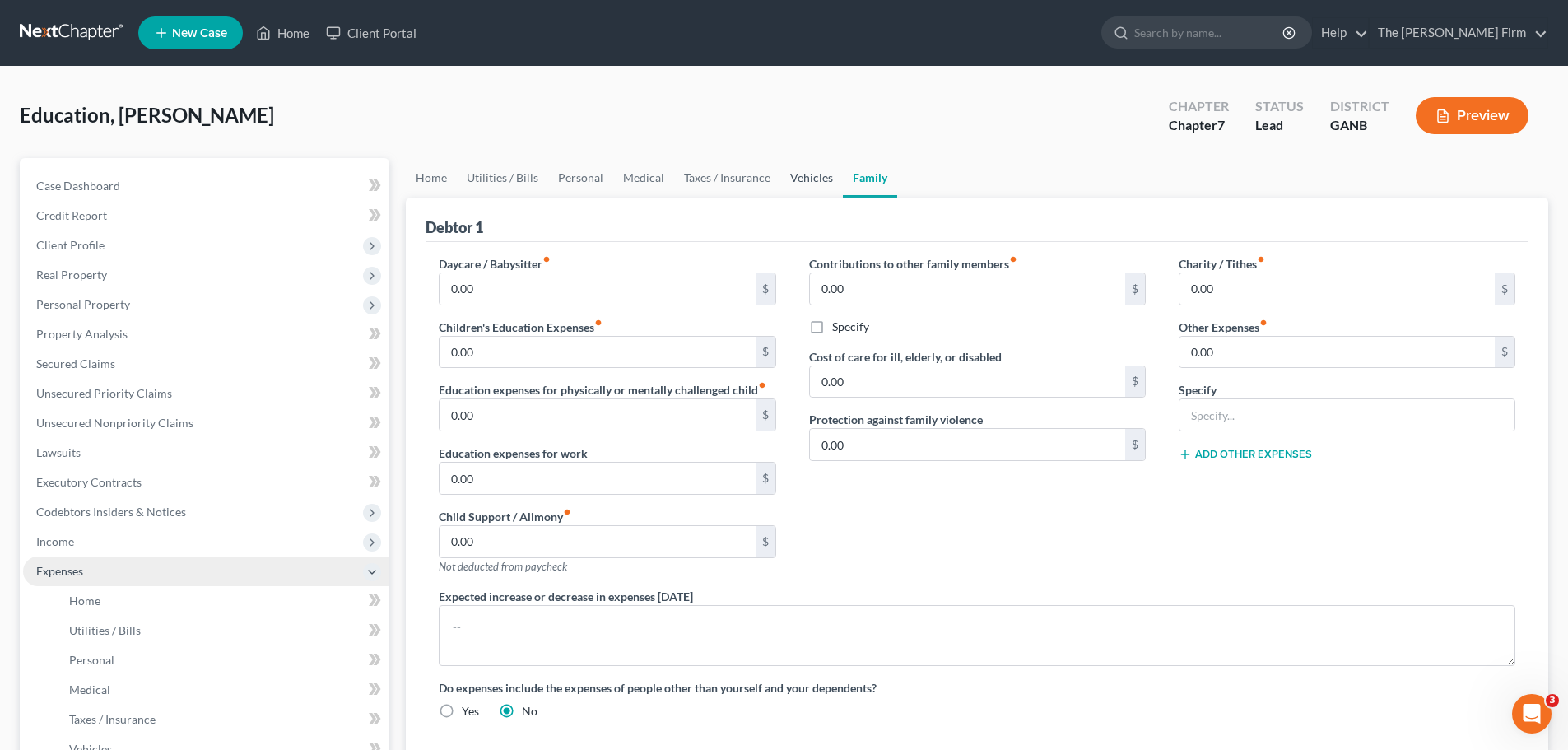
click at [791, 167] on link "Vehicles" at bounding box center [812, 177] width 63 height 39
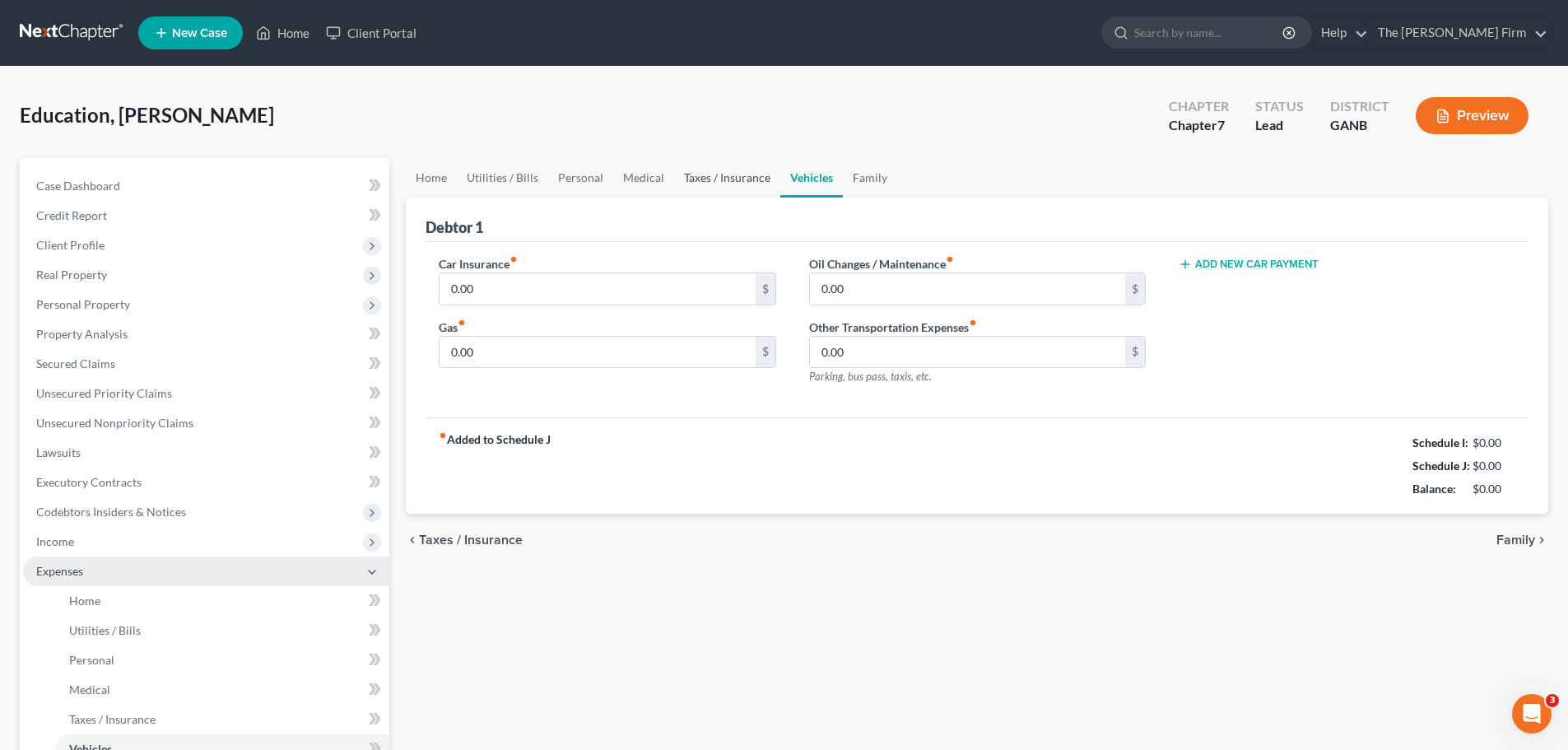
click at [711, 181] on link "Taxes / Insurance" at bounding box center [727, 177] width 106 height 39
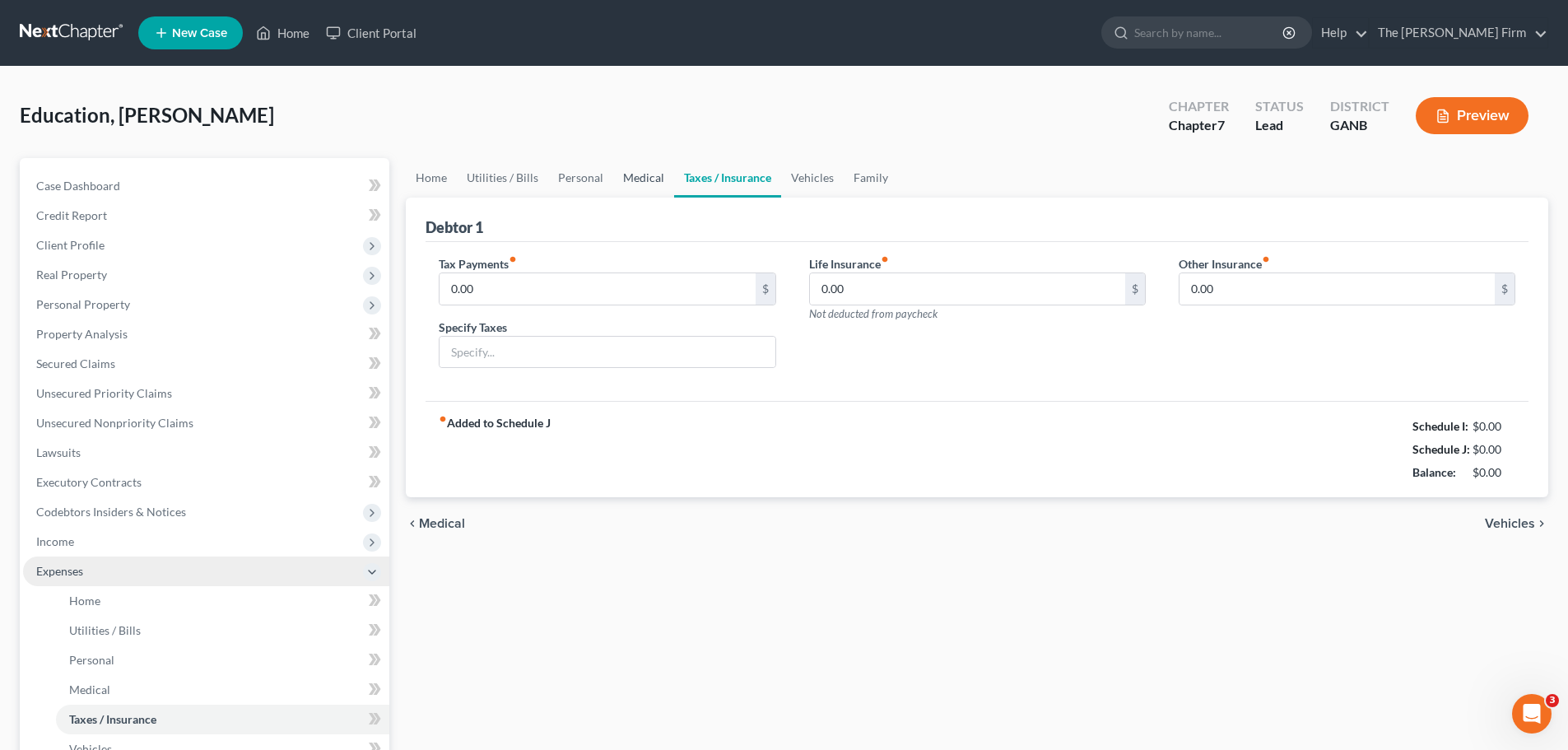
click at [639, 174] on link "Medical" at bounding box center [643, 177] width 61 height 39
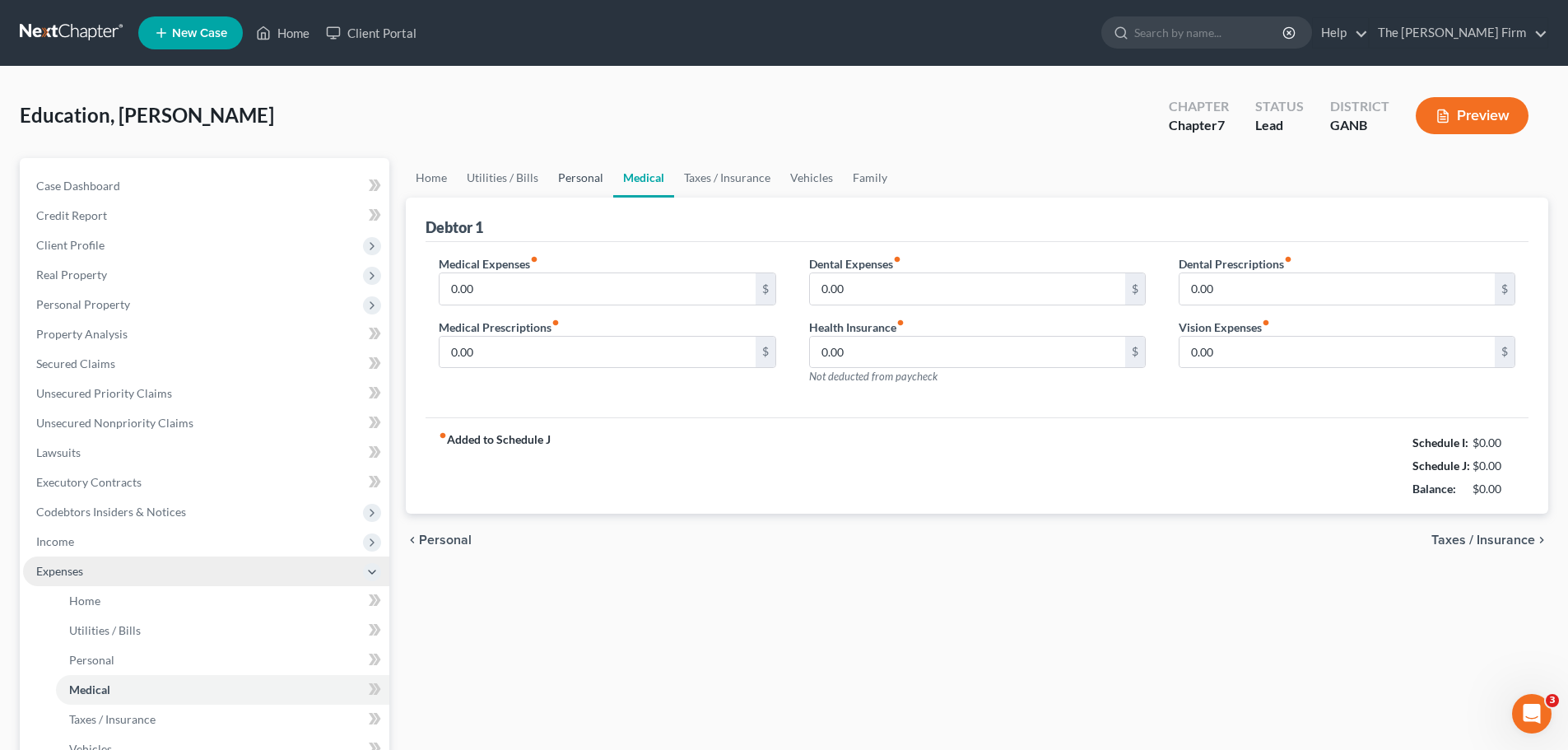
click at [548, 183] on link "Personal" at bounding box center [580, 177] width 65 height 39
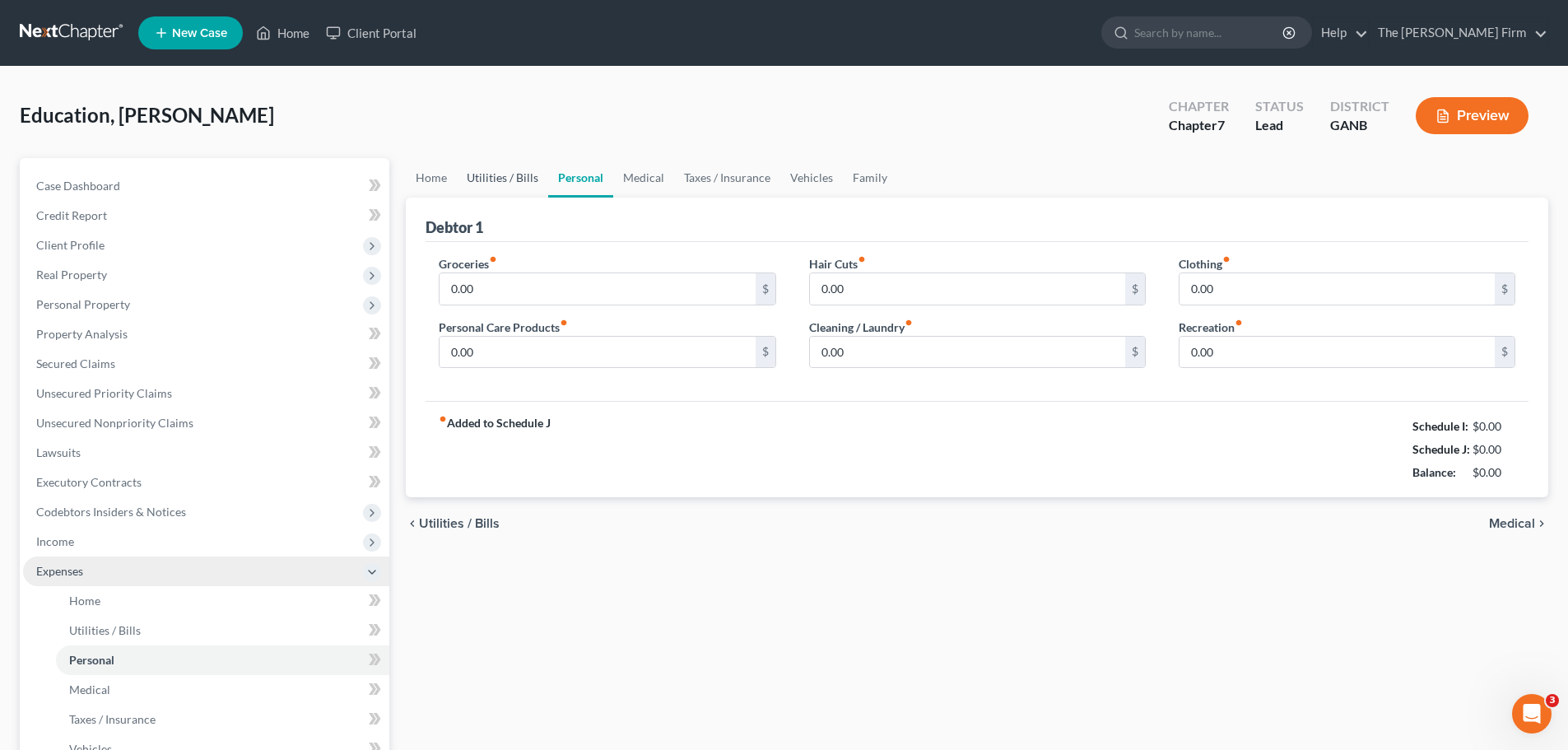
click at [470, 181] on link "Utilities / Bills" at bounding box center [502, 177] width 91 height 39
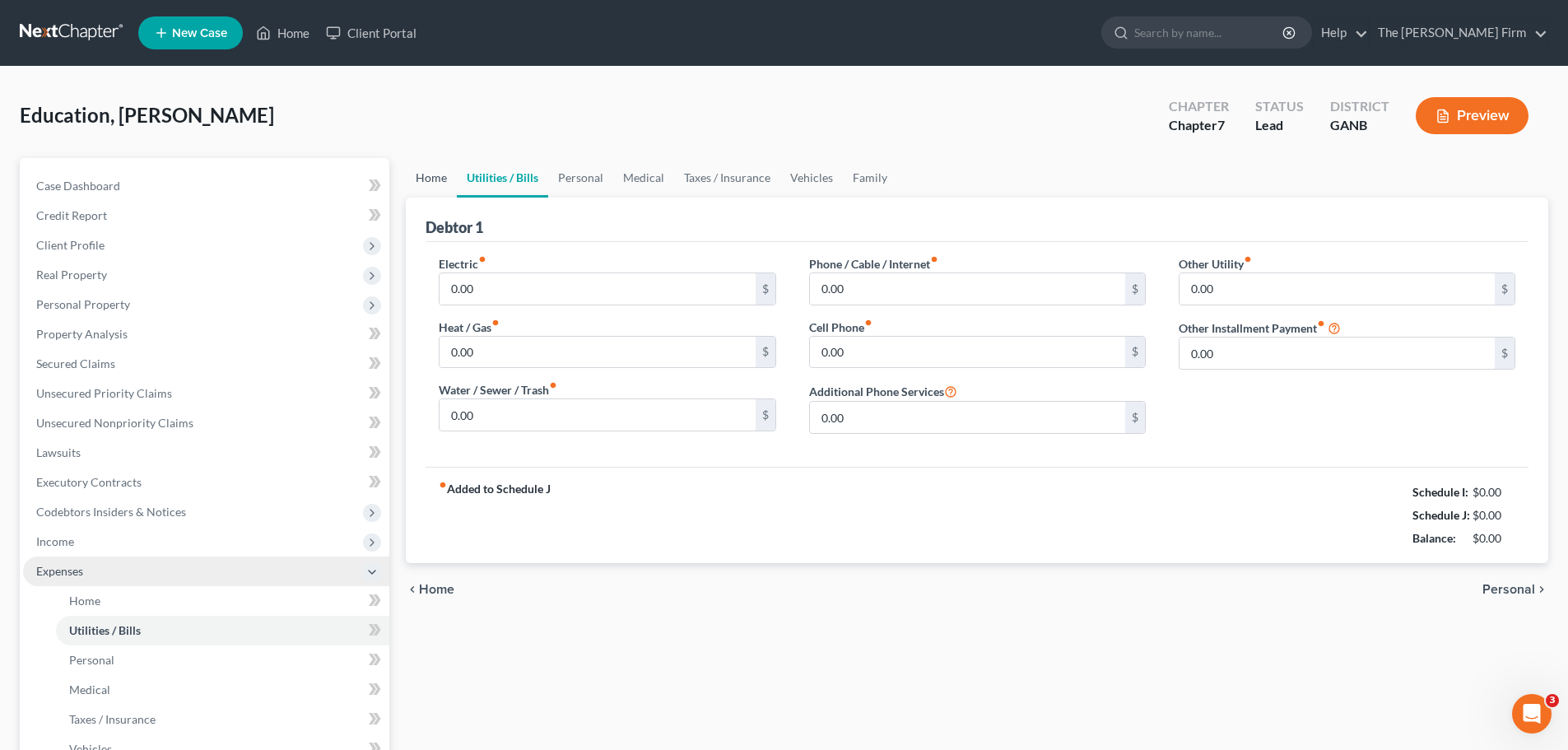
click at [437, 179] on link "Home" at bounding box center [431, 177] width 51 height 39
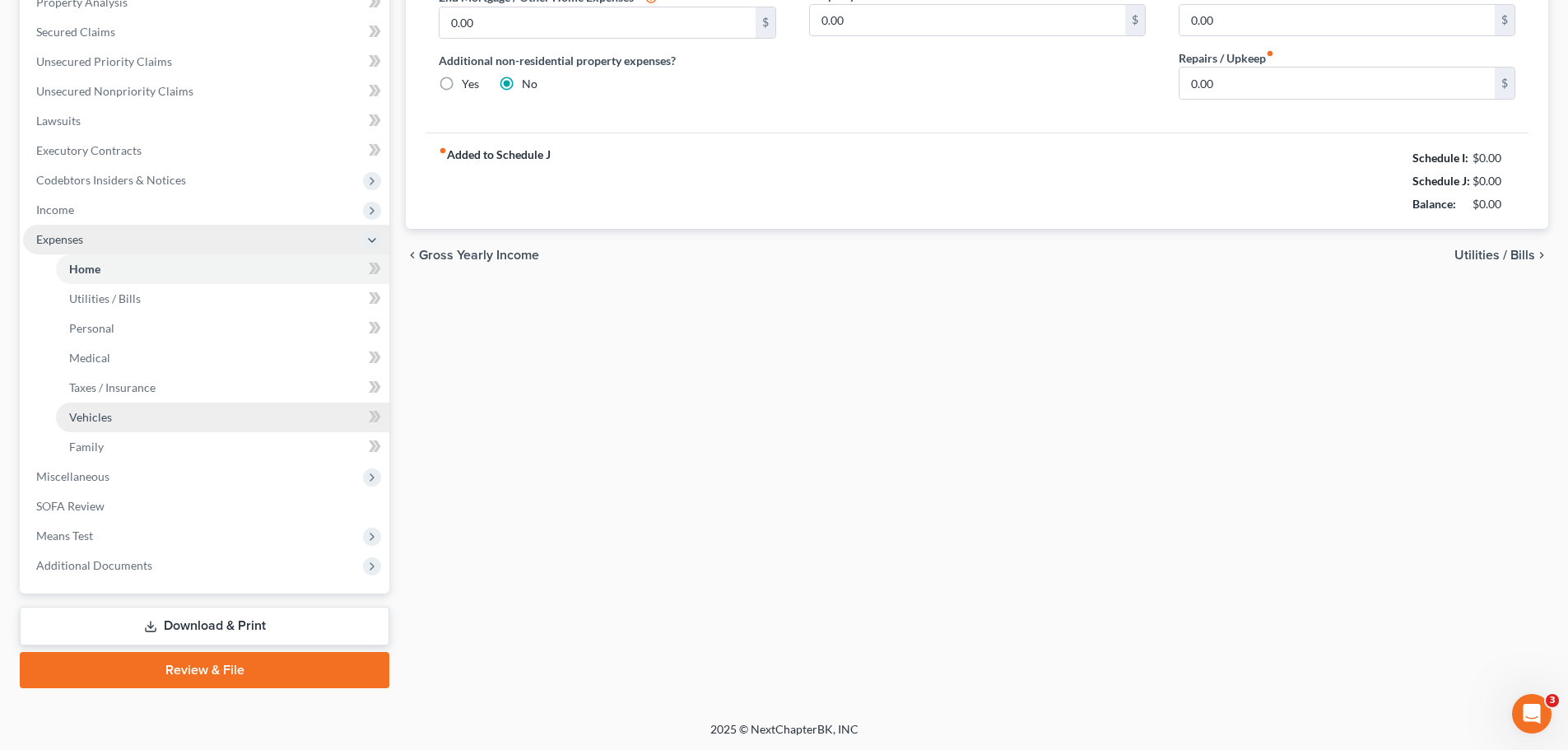
scroll to position [332, 0]
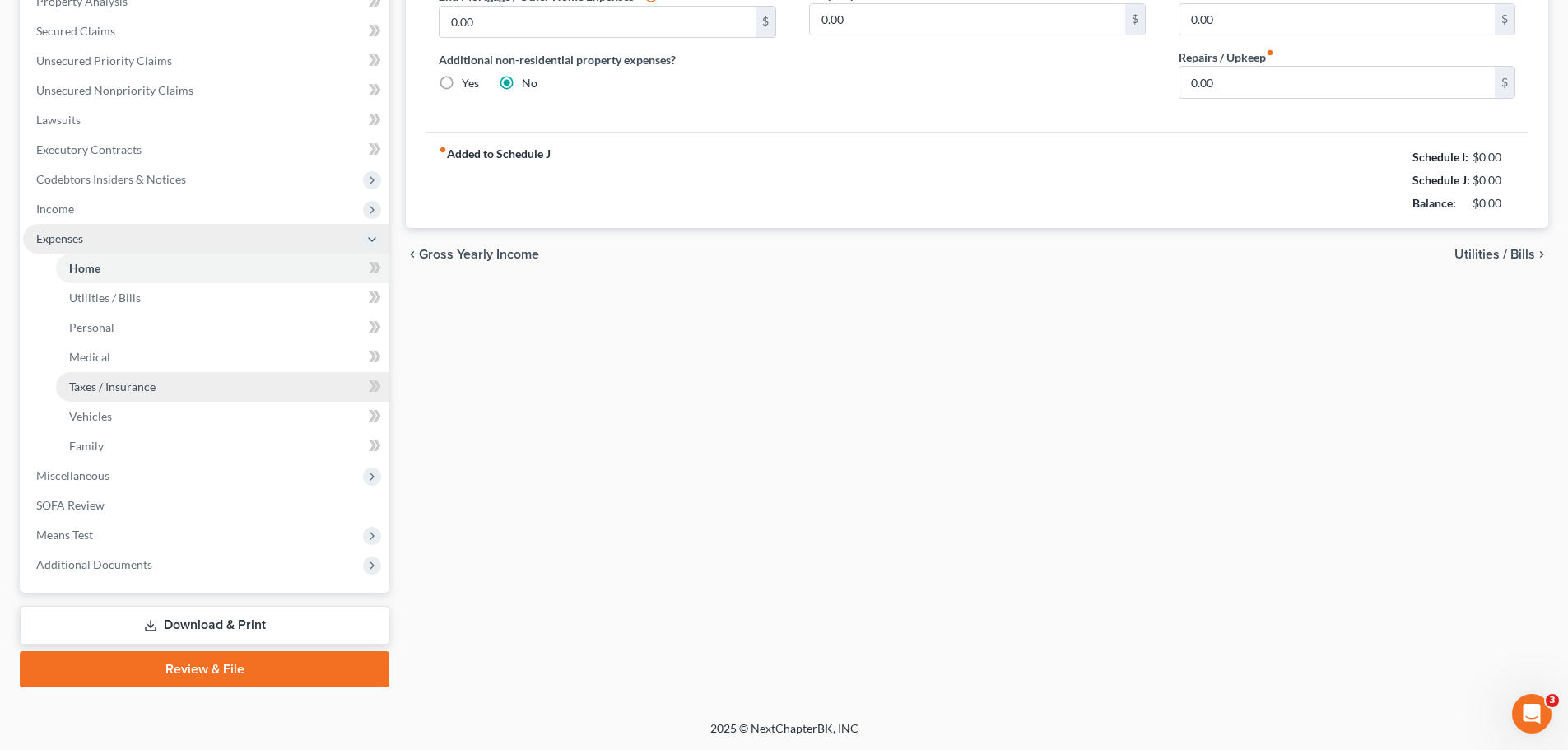
click at [115, 387] on span "Taxes / Insurance" at bounding box center [113, 386] width 87 height 14
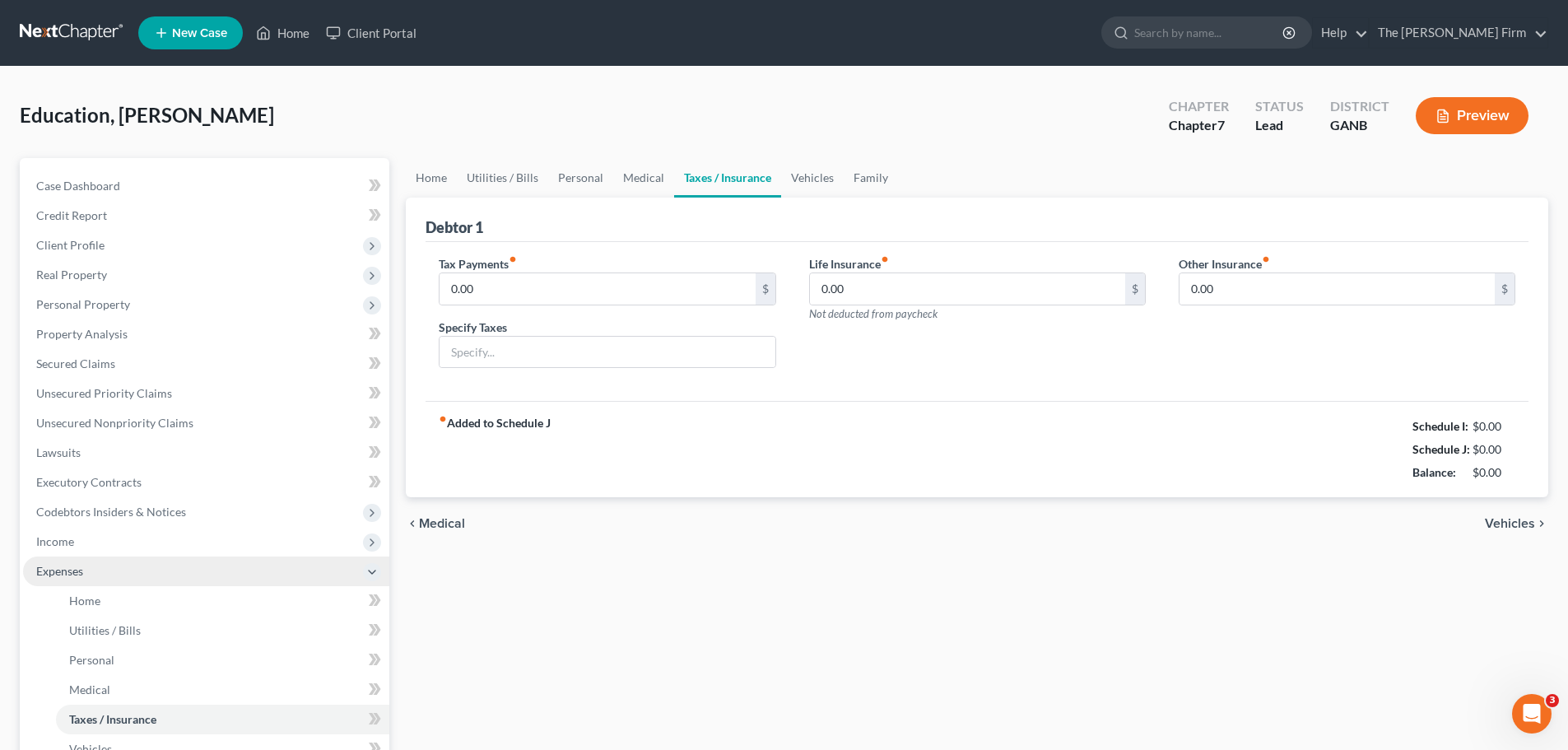
click at [1445, 126] on button "Preview" at bounding box center [1472, 115] width 113 height 37
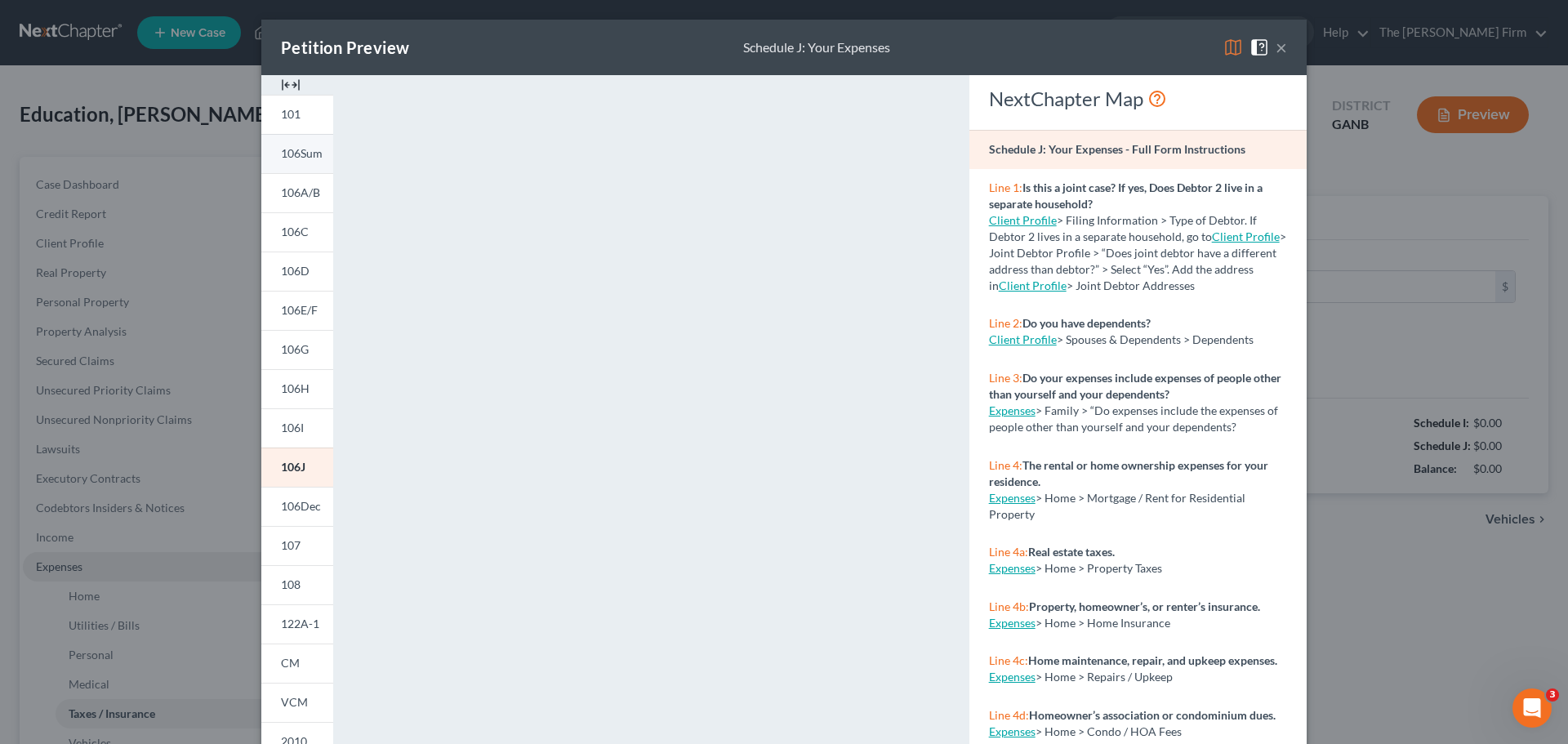
click at [287, 161] on link "106Sum" at bounding box center [296, 152] width 72 height 39
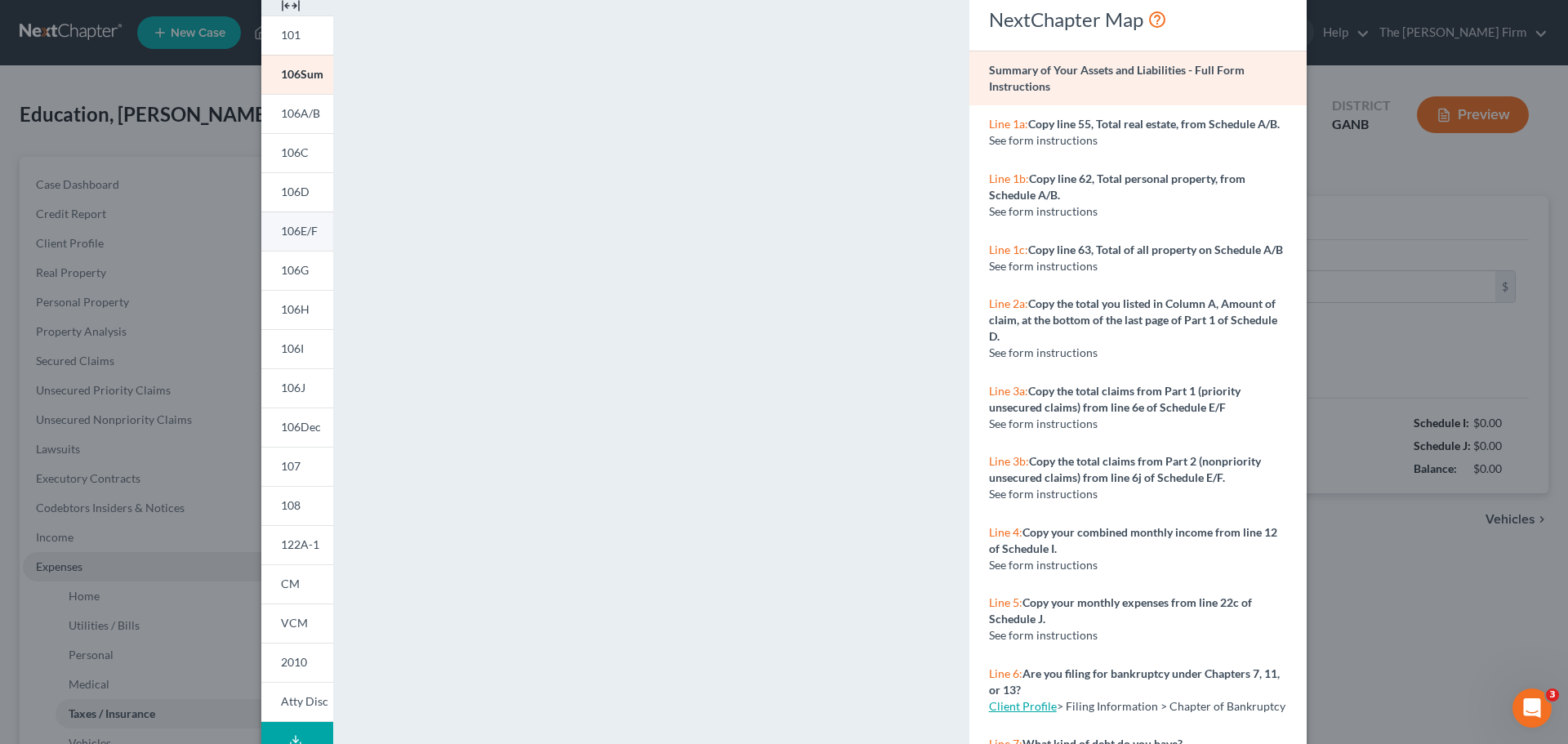
scroll to position [177, 0]
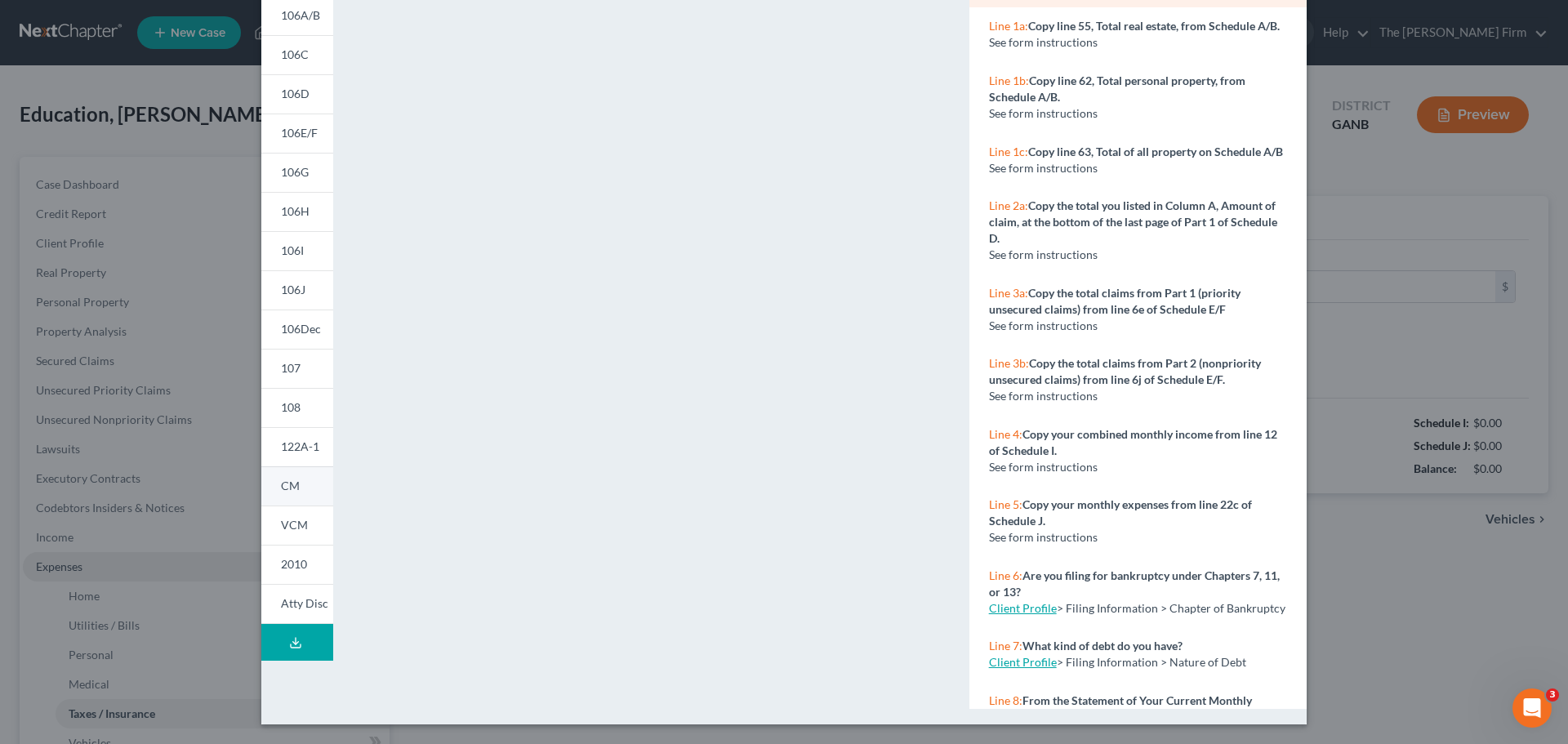
click at [289, 478] on span "CM" at bounding box center [290, 485] width 19 height 14
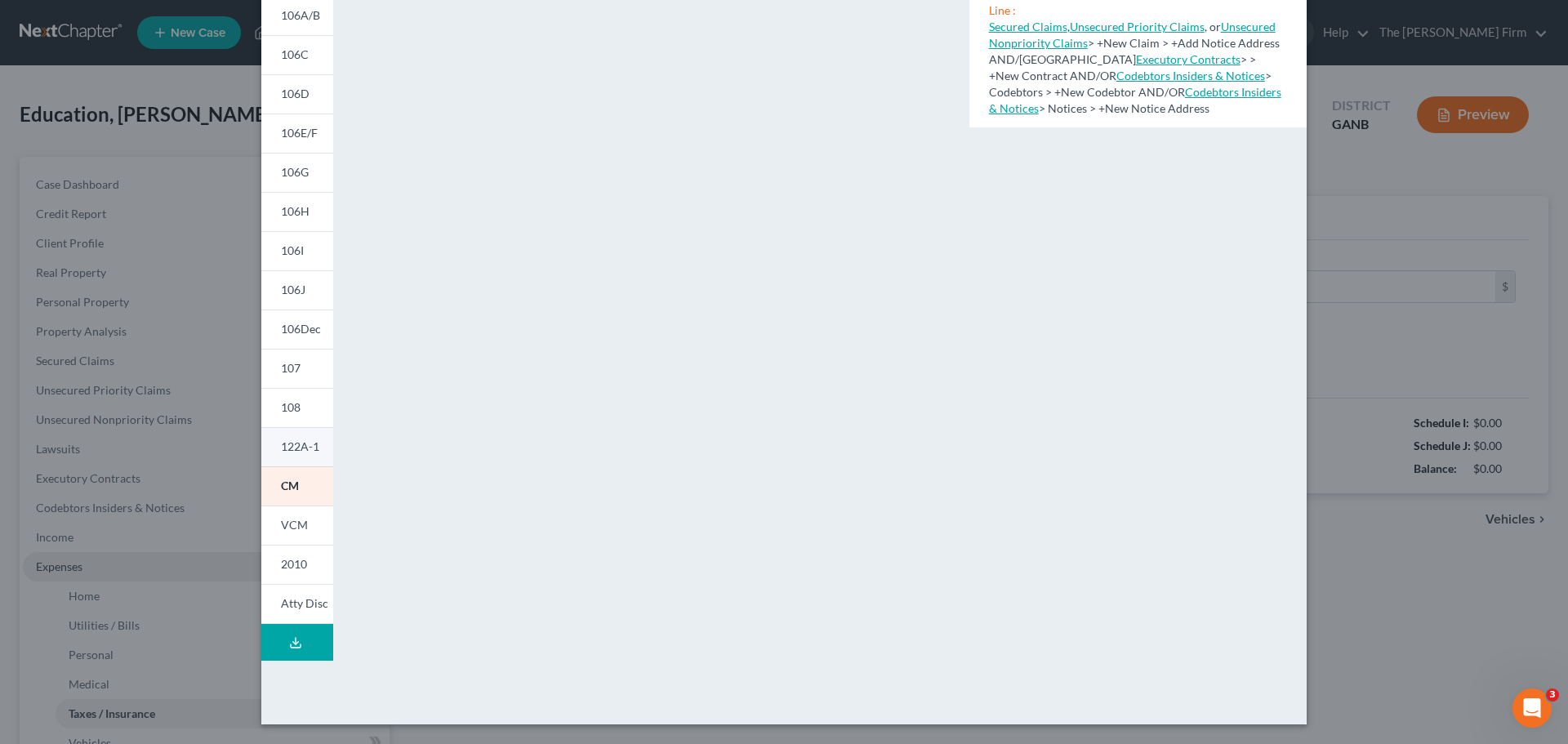
click at [306, 443] on span "122A-1" at bounding box center [300, 446] width 39 height 14
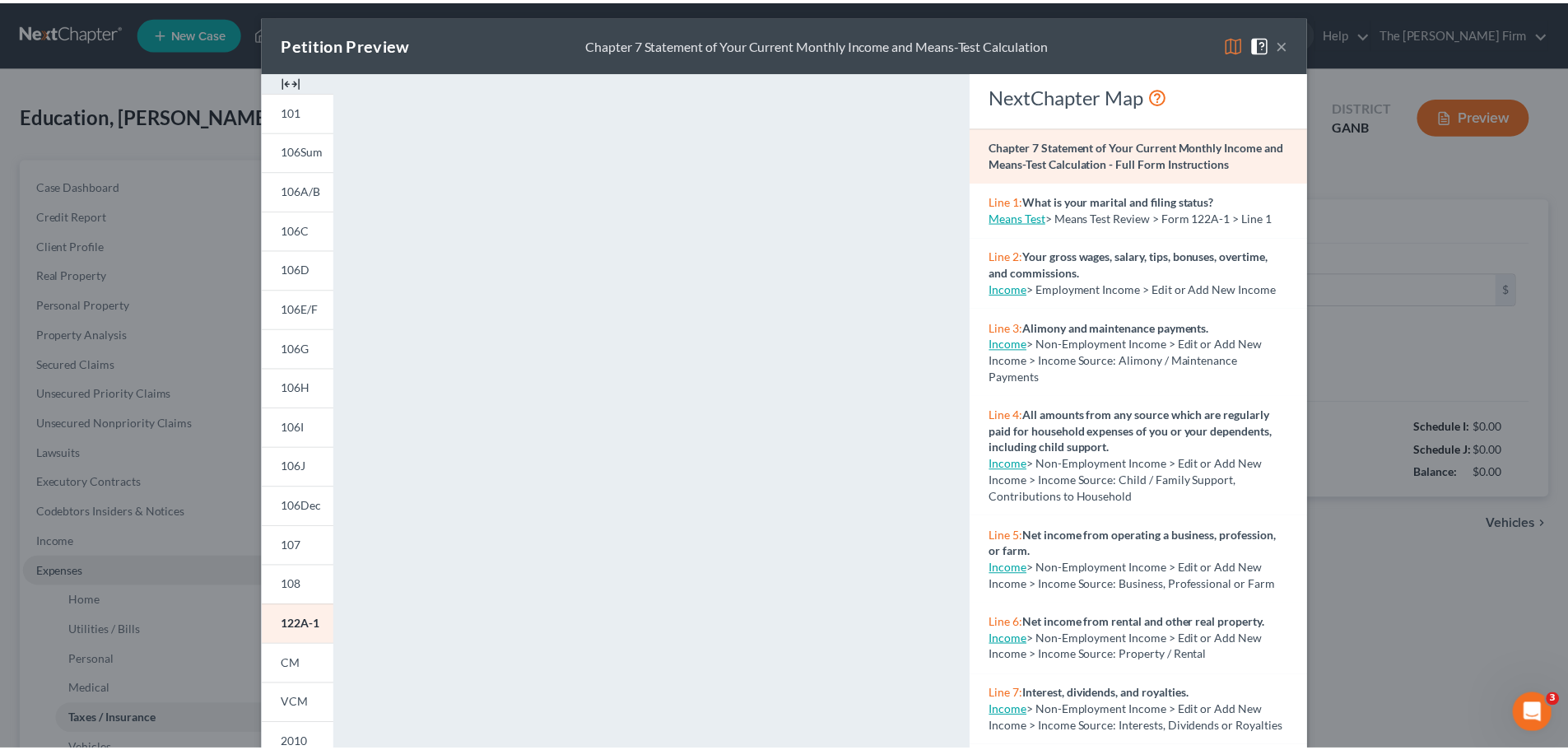
scroll to position [0, 0]
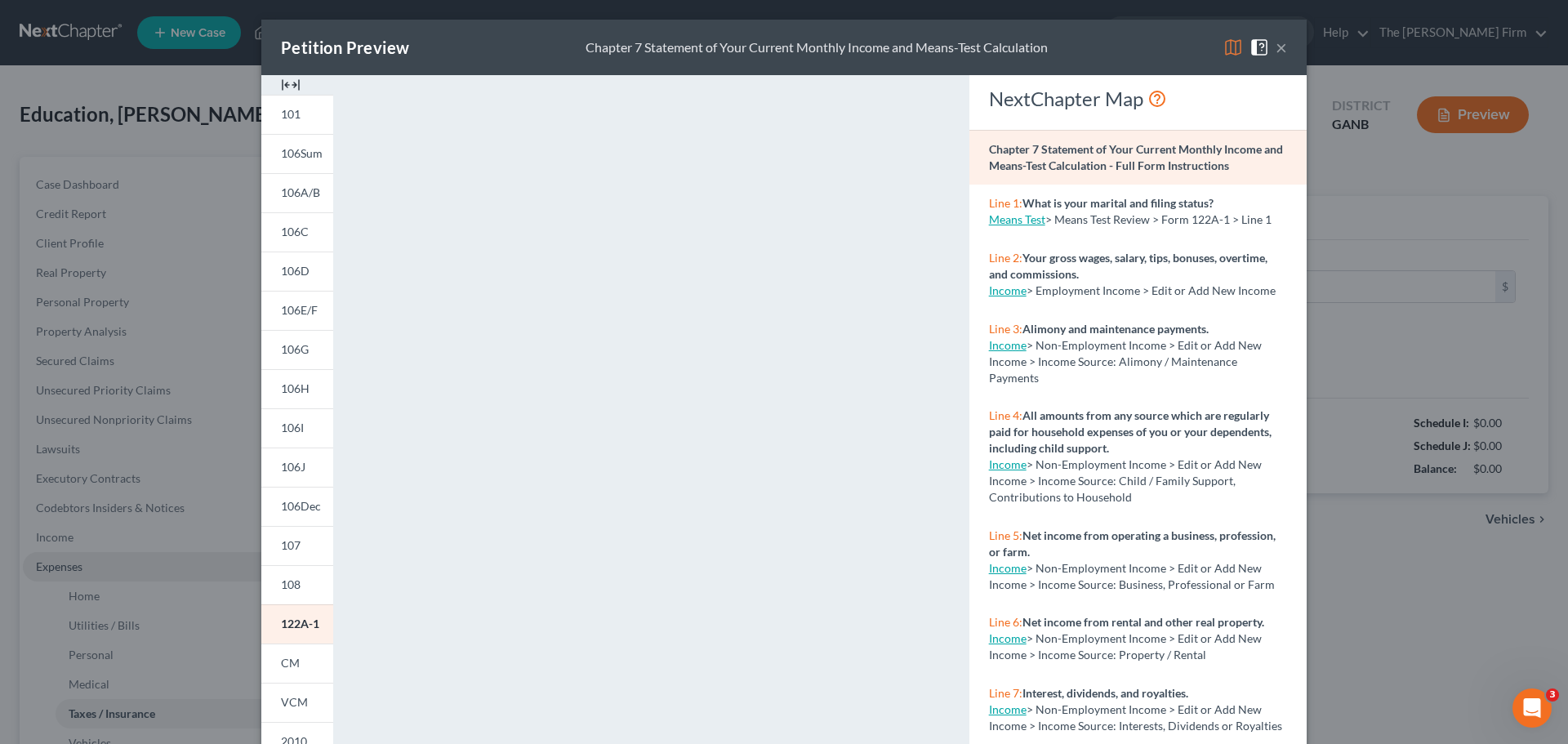
click at [96, 183] on div "Petition Preview Chapter 7 Statement of Your Current Monthly Income and Means-T…" at bounding box center [784, 372] width 1568 height 744
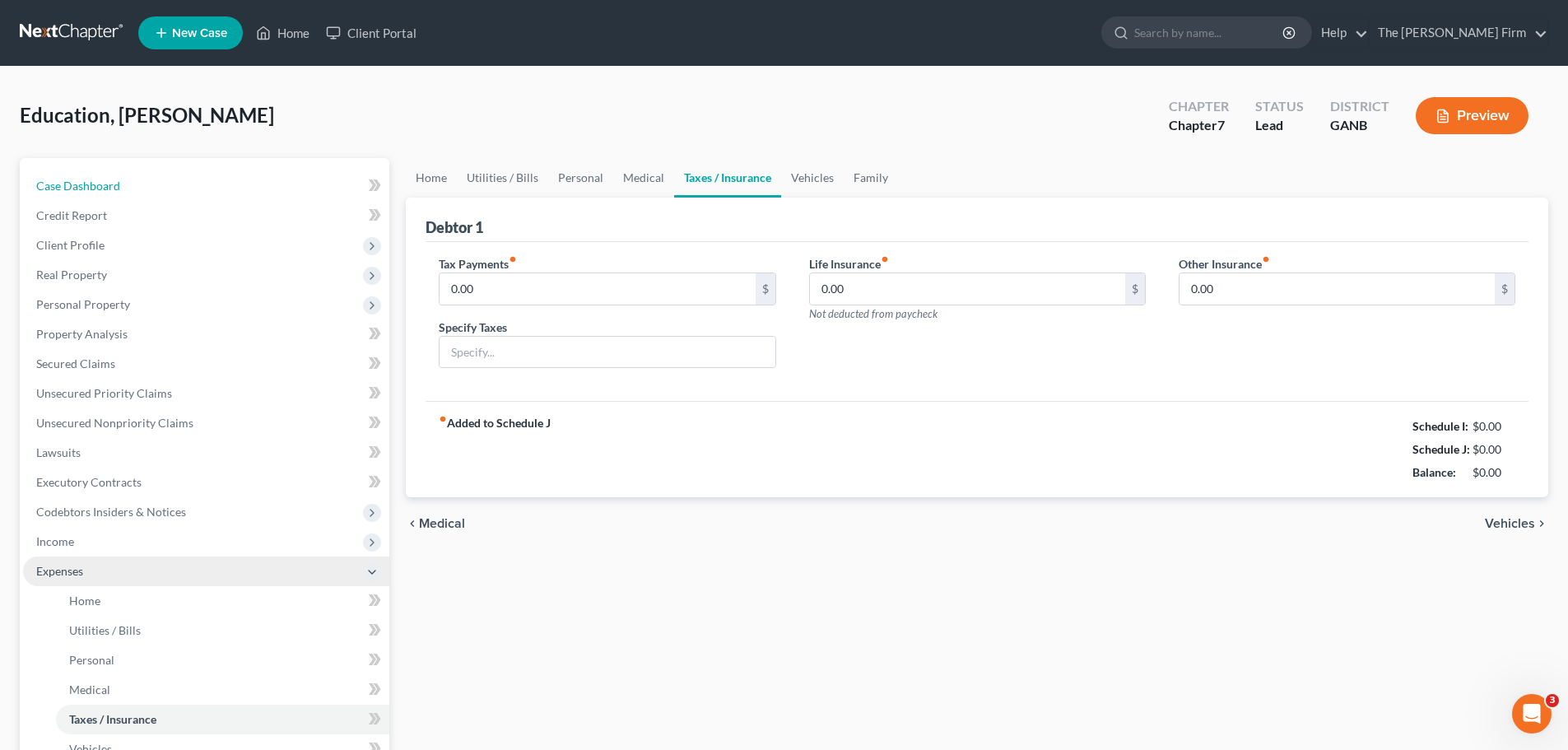
click at [97, 185] on span "Case Dashboard" at bounding box center [78, 186] width 84 height 14
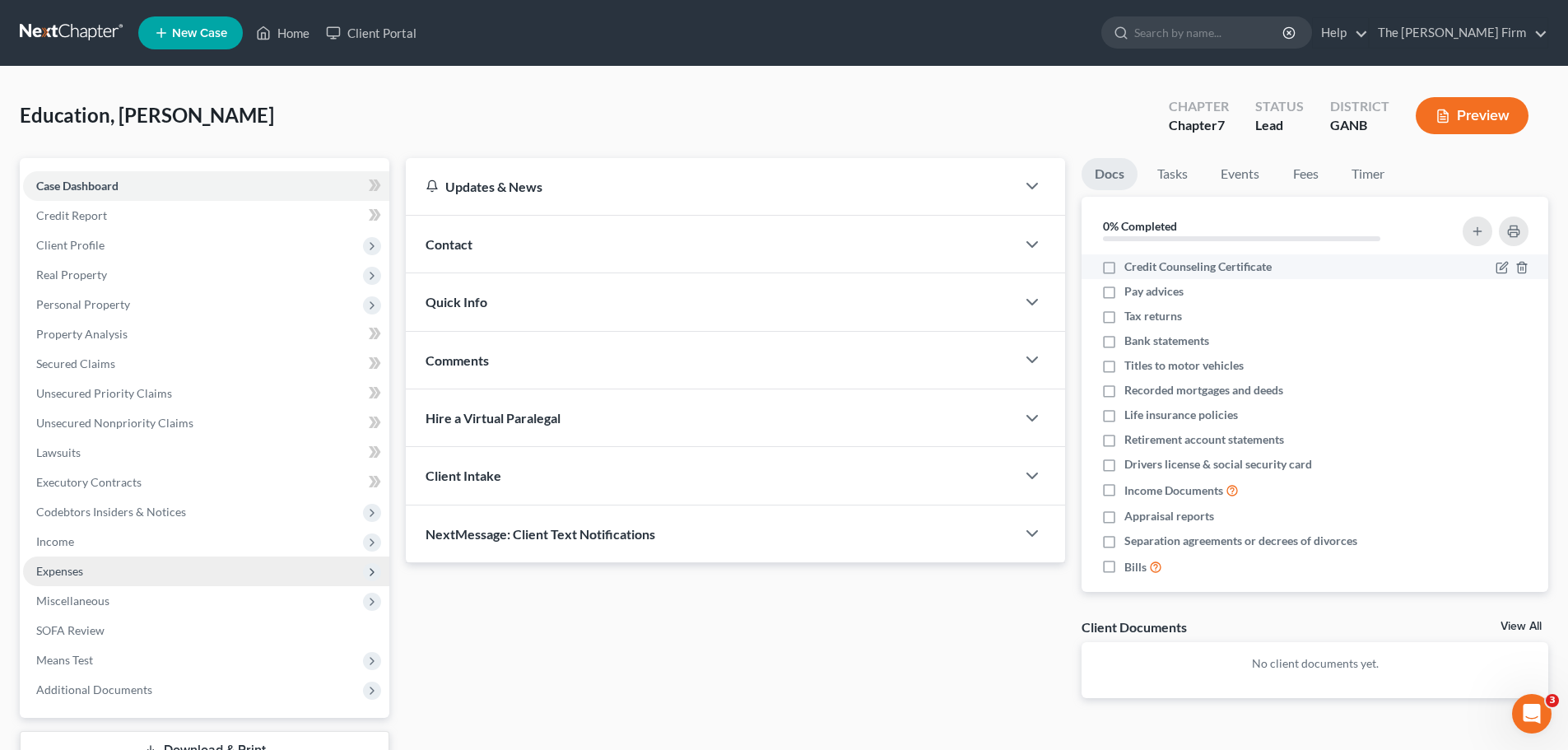
click at [1133, 267] on span "Credit Counseling Certificate" at bounding box center [1198, 266] width 148 height 16
click at [1133, 267] on input "Credit Counseling Certificate" at bounding box center [1136, 264] width 10 height 10
click at [1124, 270] on label "Credit Counseling Certificate" at bounding box center [1198, 266] width 148 height 16
click at [1130, 269] on input "Credit Counseling Certificate" at bounding box center [1136, 264] width 10 height 10
checkbox input "false"
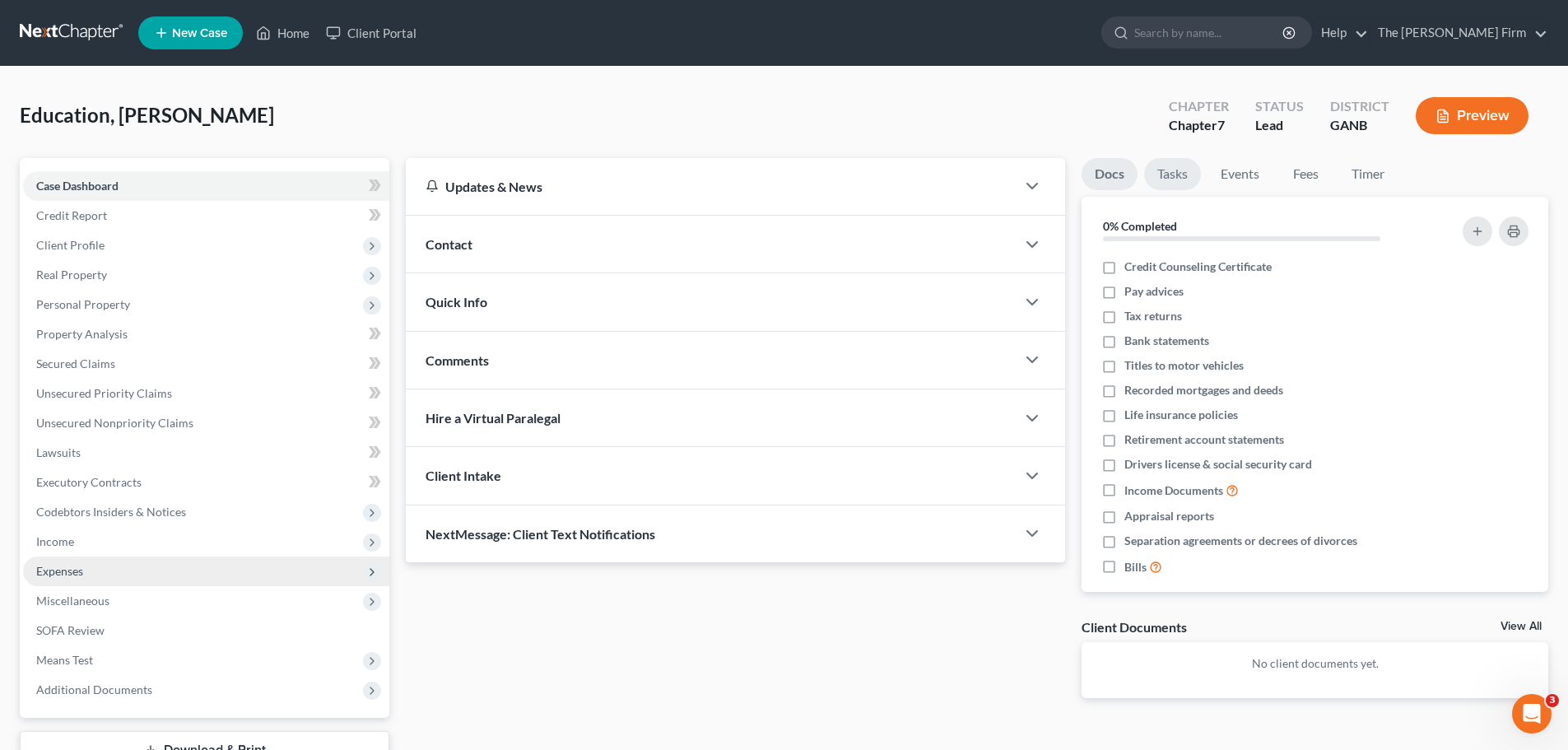
click at [1173, 176] on link "Tasks" at bounding box center [1172, 174] width 56 height 32
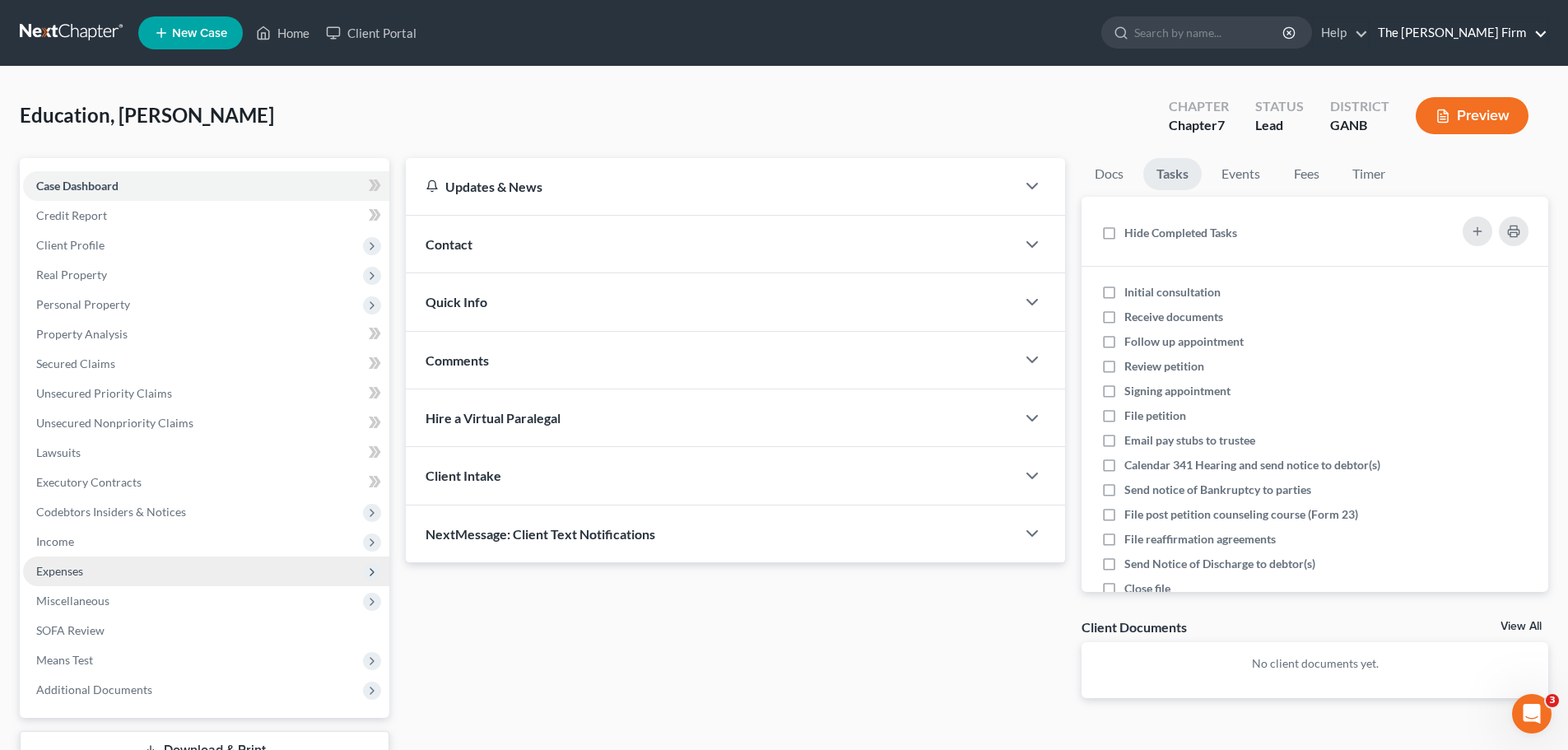
click at [1545, 42] on link "The Floyd-Turner Firm" at bounding box center [1458, 33] width 178 height 30
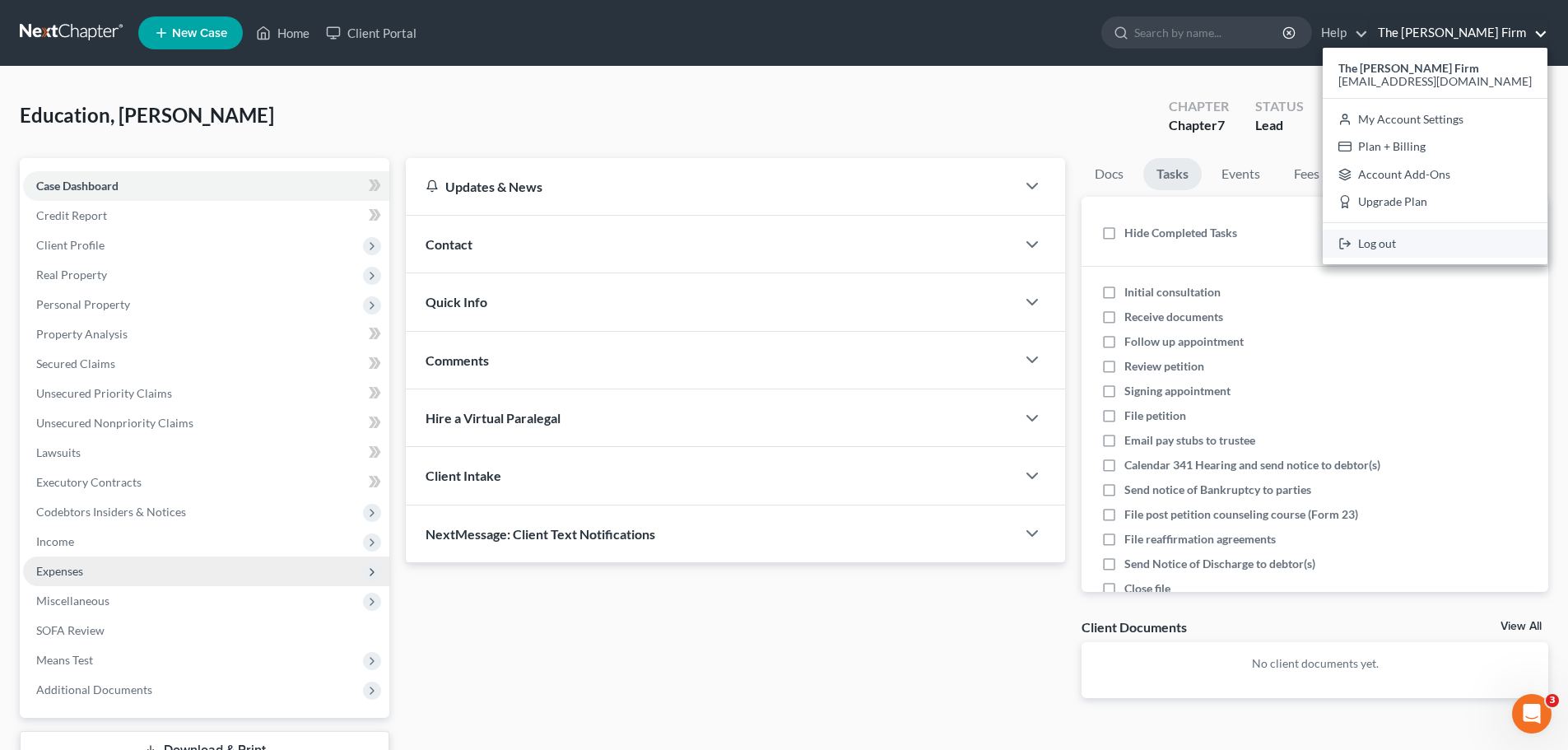
click at [1442, 234] on link "Log out" at bounding box center [1434, 243] width 225 height 28
